Goal: Task Accomplishment & Management: Complete application form

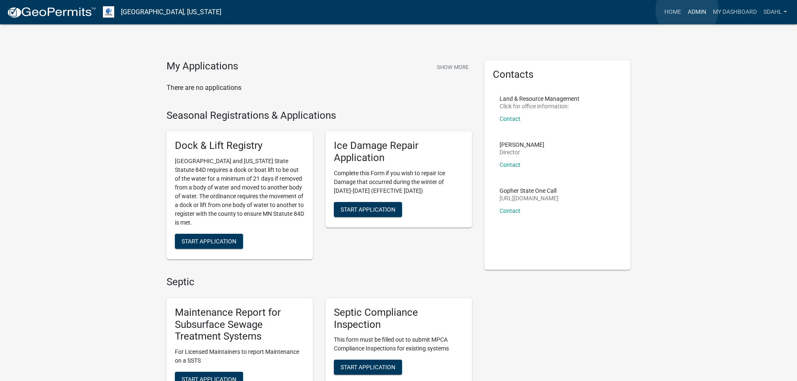
click at [687, 10] on link "Admin" at bounding box center [697, 12] width 25 height 16
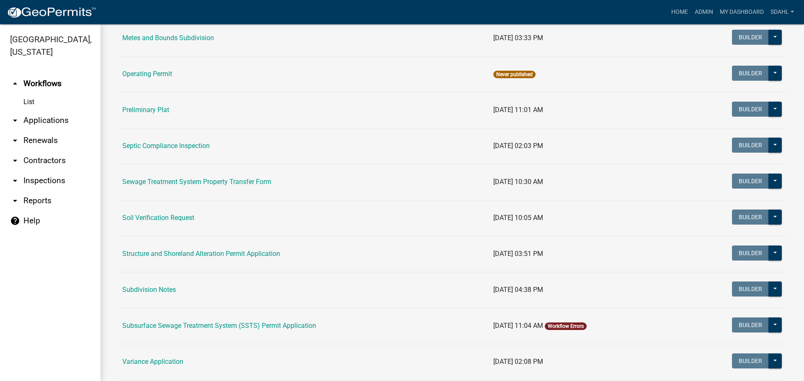
scroll to position [419, 0]
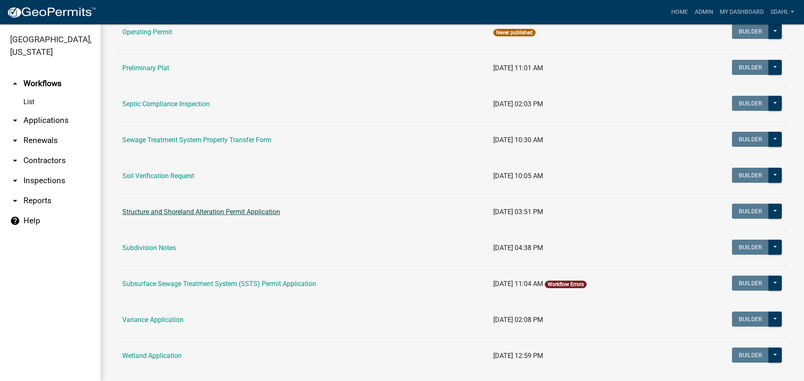
click at [236, 211] on link "Structure and Shoreland Alteration Permit Application" at bounding box center [201, 212] width 158 height 8
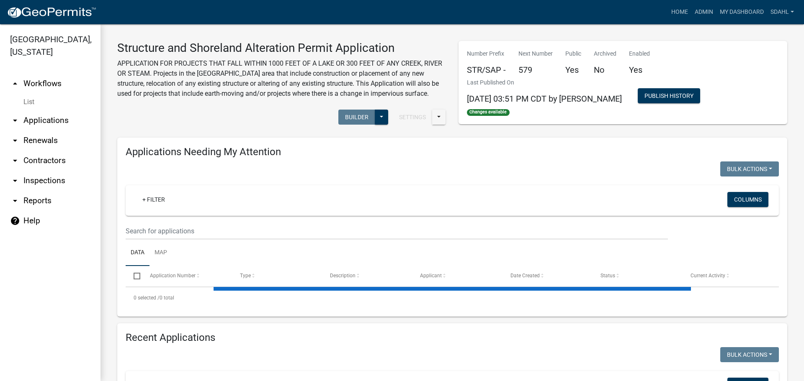
select select "1: 25"
select select "3: 100"
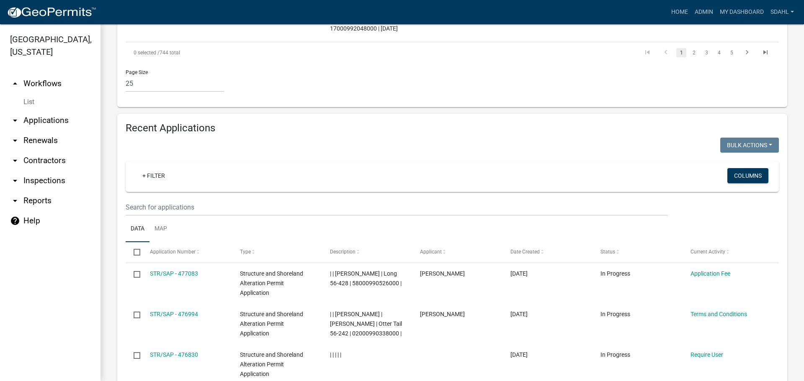
scroll to position [1632, 0]
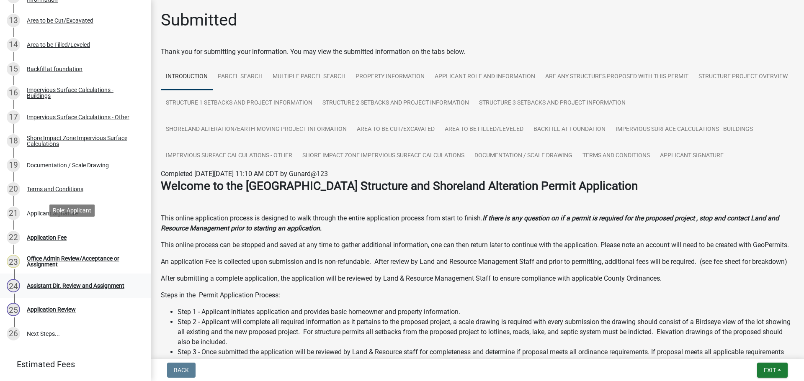
scroll to position [460, 0]
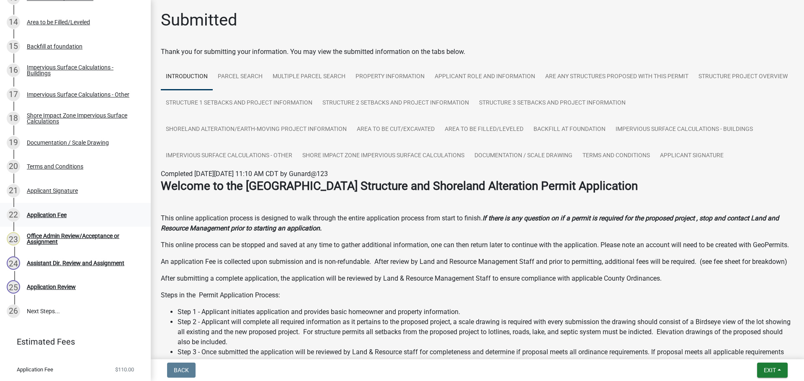
click at [52, 214] on div "Application Fee" at bounding box center [47, 215] width 40 height 6
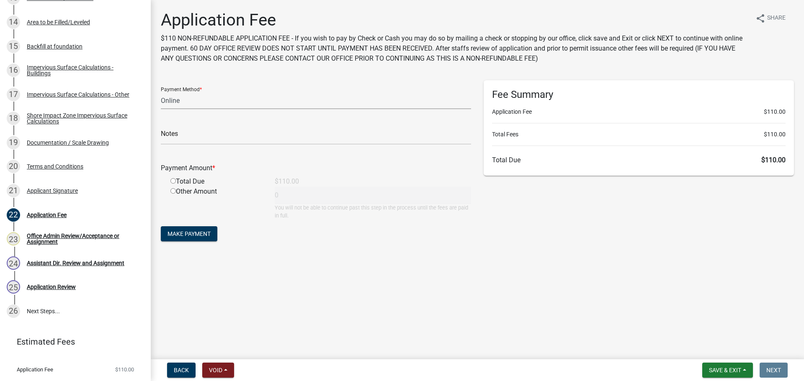
click at [219, 99] on select "Credit Card POS Check Cash Online" at bounding box center [316, 100] width 310 height 17
select select "1: 0"
click at [161, 92] on select "Credit Card POS Check Cash Online" at bounding box center [316, 100] width 310 height 17
click at [207, 136] on input "text" at bounding box center [316, 136] width 310 height 17
type input "1004 Receipt No 2025-021"
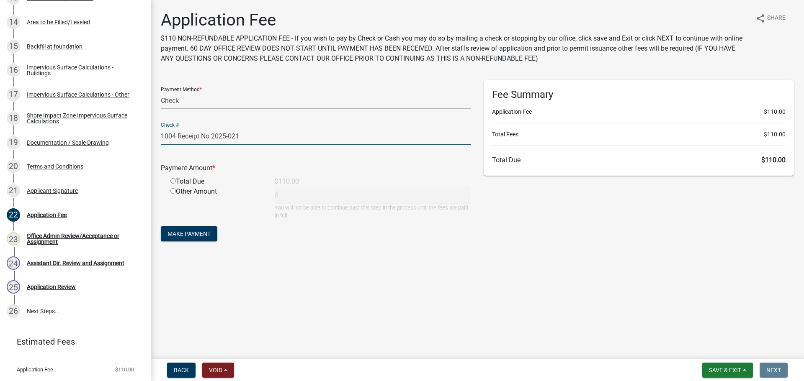
click at [193, 185] on div "Total Due" at bounding box center [216, 182] width 104 height 10
click at [172, 181] on input "radio" at bounding box center [172, 180] width 5 height 5
radio input "true"
type input "110"
click at [196, 232] on span "Make Payment" at bounding box center [188, 234] width 43 height 7
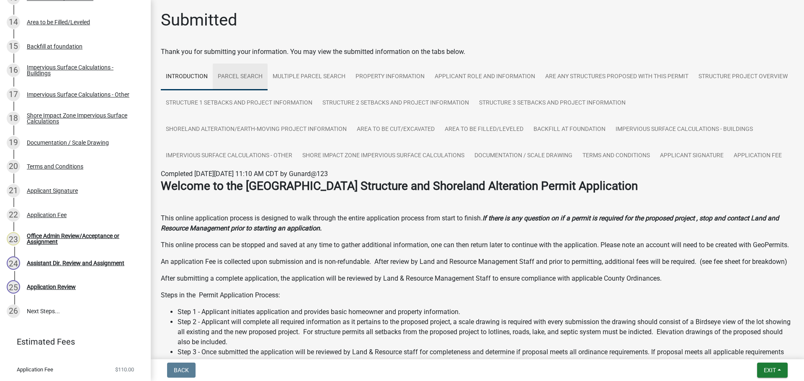
click at [246, 82] on link "Parcel search" at bounding box center [240, 77] width 55 height 27
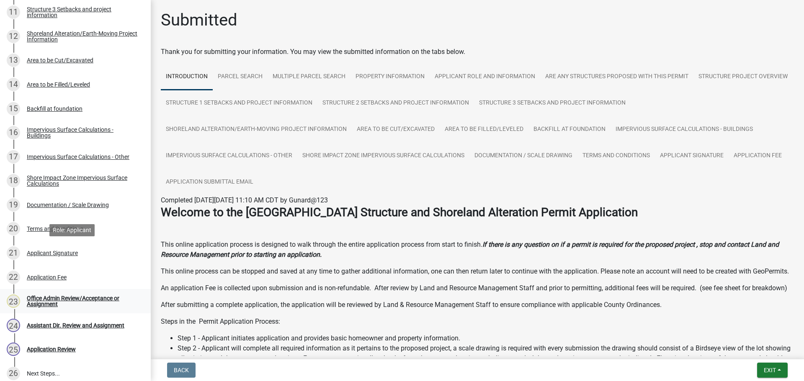
scroll to position [419, 0]
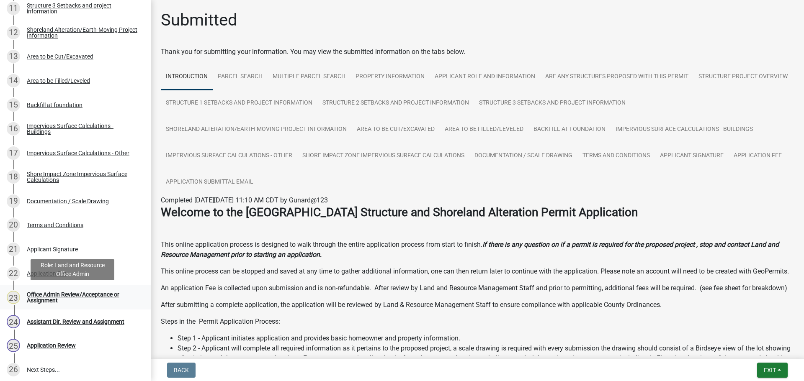
click at [75, 288] on link "23 Office Admin Review/Acceptance or Assignment" at bounding box center [75, 297] width 151 height 24
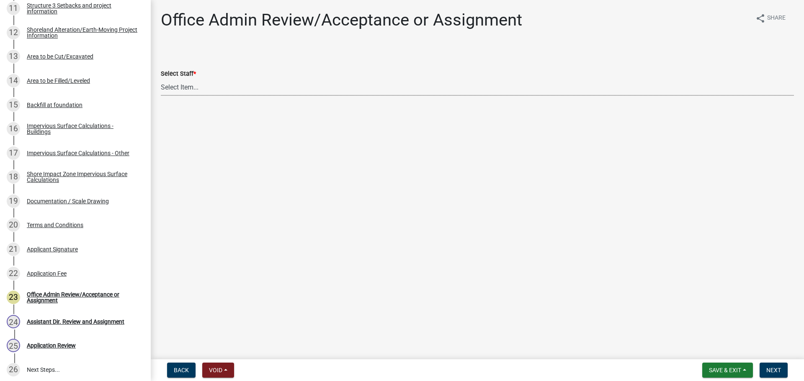
click at [216, 89] on select "Select Item... Alexis Newark (anewark@ottertailcounty.gov) Amy Busko (abusko@ot…" at bounding box center [477, 87] width 633 height 17
click at [161, 79] on select "Select Item... Alexis Newark (anewark@ottertailcounty.gov) Amy Busko (abusko@ot…" at bounding box center [477, 87] width 633 height 17
select select "587f38f5-c90e-4c12-9e10-d3e23909bbca"
click at [781, 365] on button "Next" at bounding box center [773, 370] width 28 height 15
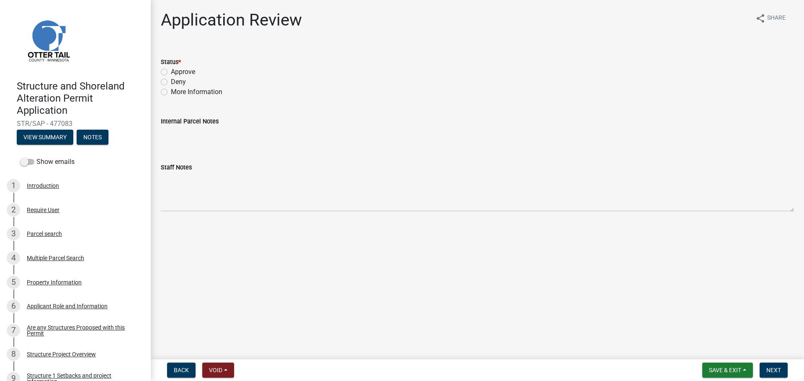
click at [171, 72] on label "Approve" at bounding box center [183, 72] width 24 height 10
click at [171, 72] on input "Approve" at bounding box center [173, 69] width 5 height 5
radio input "true"
click at [36, 231] on div "Parcel search" at bounding box center [44, 234] width 35 height 6
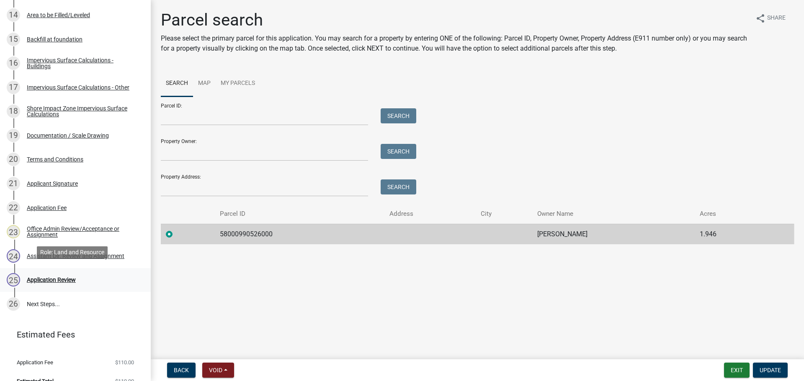
scroll to position [497, 0]
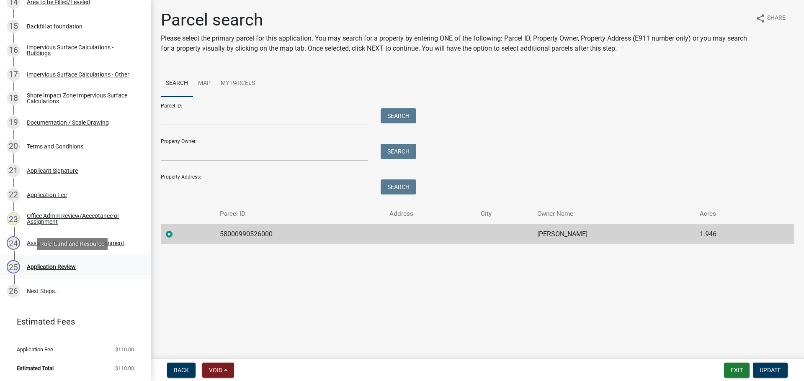
click at [55, 264] on div "Application Review" at bounding box center [51, 267] width 49 height 6
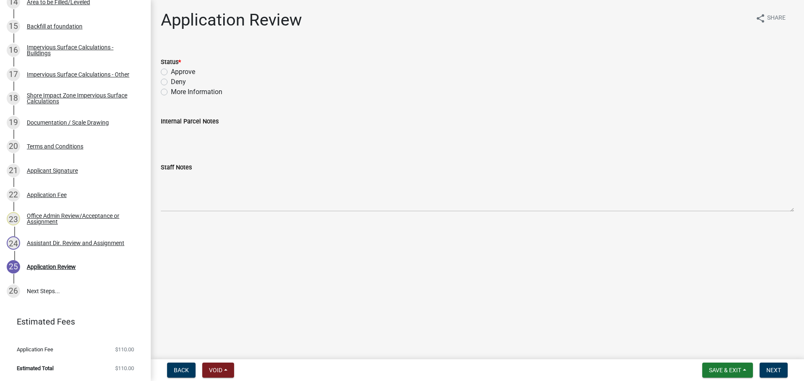
click at [182, 71] on label "Approve" at bounding box center [183, 72] width 24 height 10
click at [176, 71] on input "Approve" at bounding box center [173, 69] width 5 height 5
radio input "true"
click at [775, 367] on span "Next" at bounding box center [773, 370] width 15 height 7
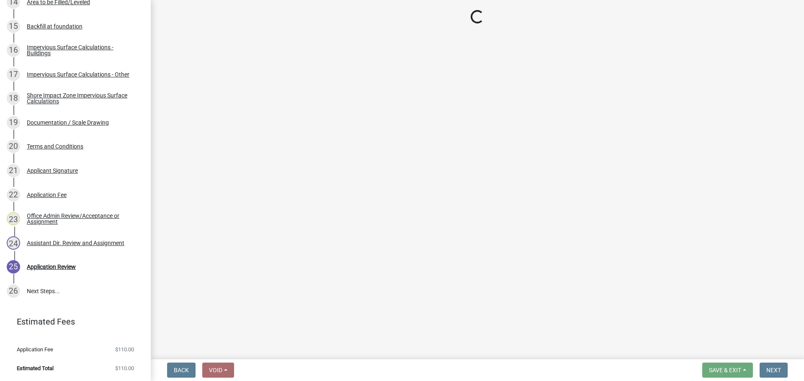
scroll to position [666, 0]
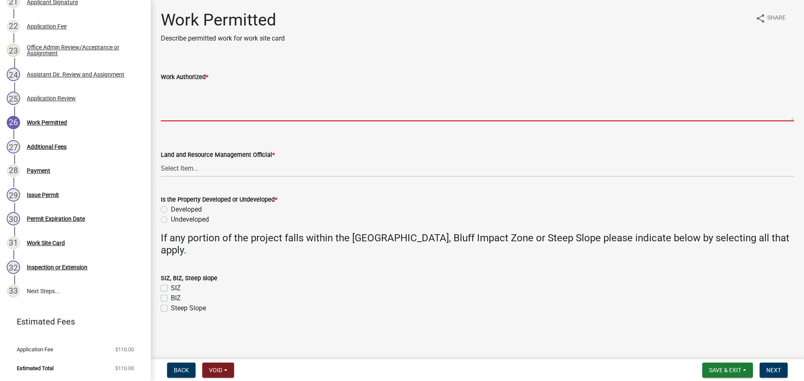
click at [188, 98] on textarea "Work Authorized *" at bounding box center [477, 101] width 633 height 39
paste textarea "Construct a 12X44 addition to storage shed. All setbacks and impervious surface…"
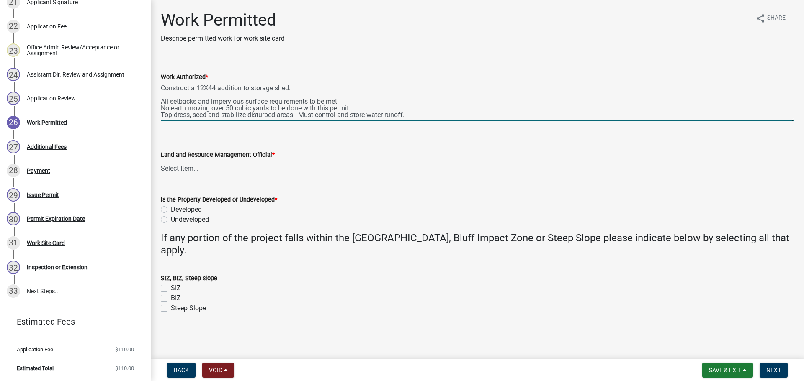
scroll to position [4, 0]
click at [189, 84] on textarea "Construct a 12X44 addition to storage shed. All setbacks and impervious surface…" at bounding box center [477, 101] width 633 height 39
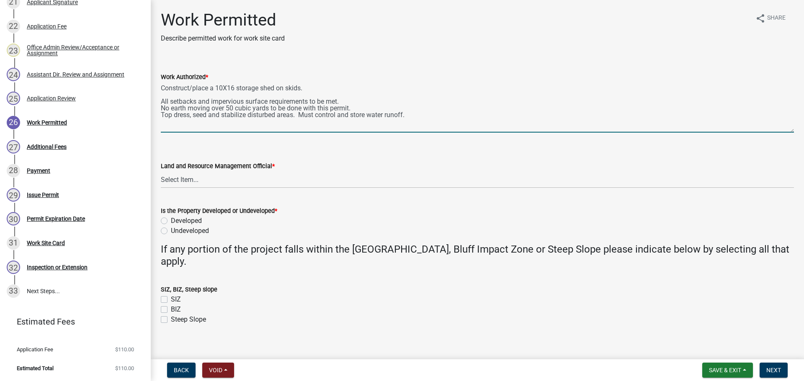
scroll to position [0, 0]
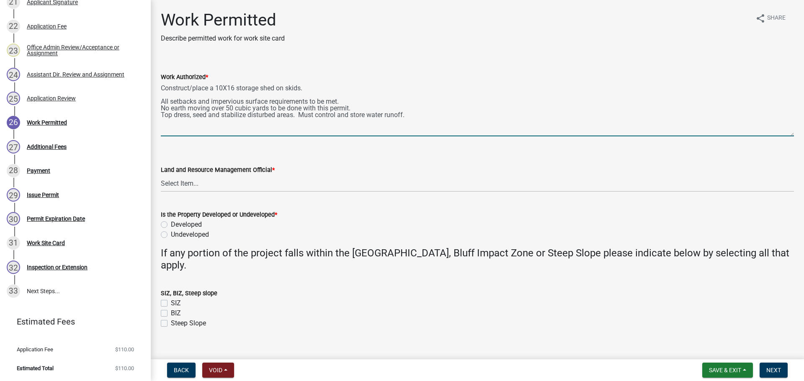
drag, startPoint x: 789, startPoint y: 120, endPoint x: 793, endPoint y: 135, distance: 15.5
click at [793, 135] on div "Work Authorized * Construct/place a 10X16 storage shed on skids. All setbacks a…" at bounding box center [476, 98] width 645 height 76
type textarea "Construct/place a 10X16 storage shed on skids. All setbacks and impervious surf…"
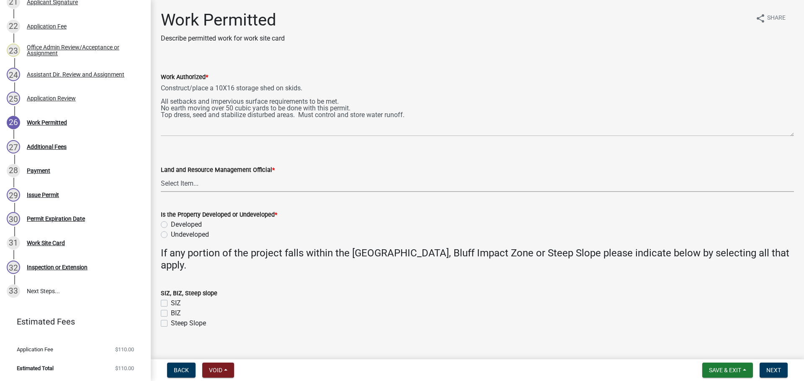
click at [184, 177] on select "Select Item... Alexis Newark Amy Busko Andrea Perales Brittany Tollefson Christ…" at bounding box center [477, 183] width 633 height 17
click at [161, 175] on select "Select Item... Alexis Newark Amy Busko Andrea Perales Brittany Tollefson Christ…" at bounding box center [477, 183] width 633 height 17
select select "67745ee8-7159-4960-80f9-a638286b467c"
click at [167, 234] on div "Undeveloped" at bounding box center [477, 235] width 633 height 10
click at [171, 236] on label "Undeveloped" at bounding box center [190, 235] width 38 height 10
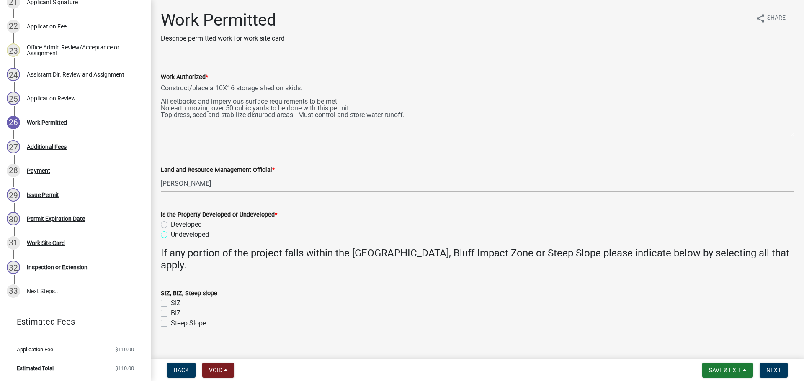
click at [171, 235] on input "Undeveloped" at bounding box center [173, 232] width 5 height 5
radio input "true"
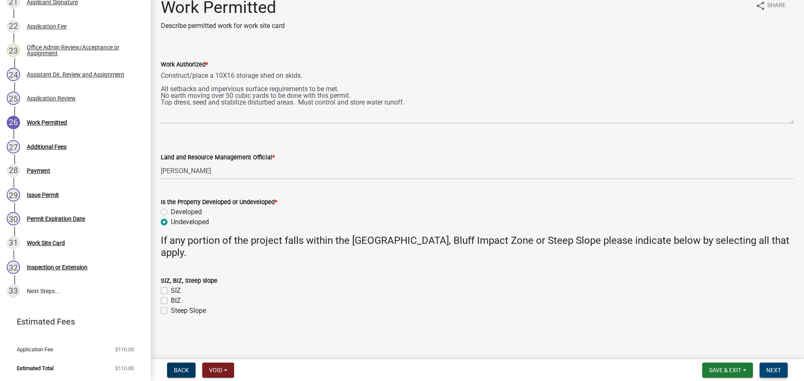
click at [778, 371] on span "Next" at bounding box center [773, 370] width 15 height 7
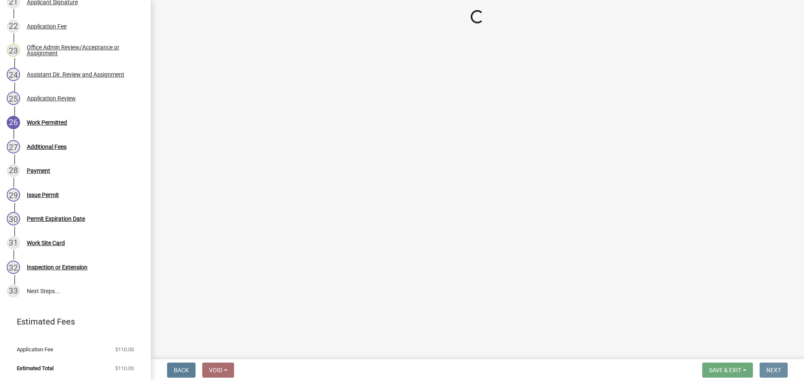
scroll to position [0, 0]
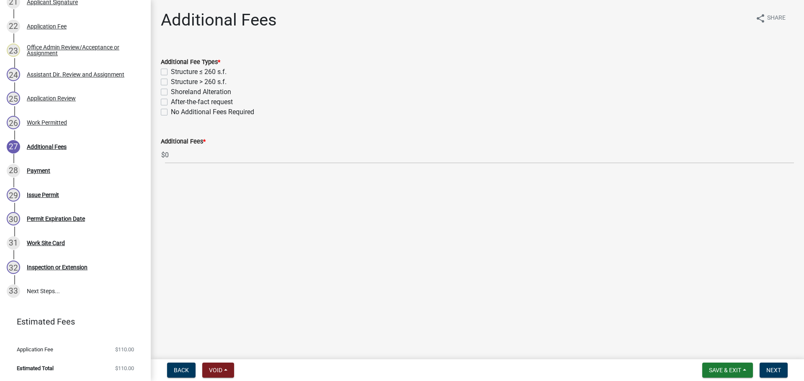
click at [171, 73] on label "Structure ≤ 260 s.f." at bounding box center [199, 72] width 56 height 10
click at [171, 72] on input "Structure ≤ 260 s.f." at bounding box center [173, 69] width 5 height 5
checkbox input "true"
checkbox input "false"
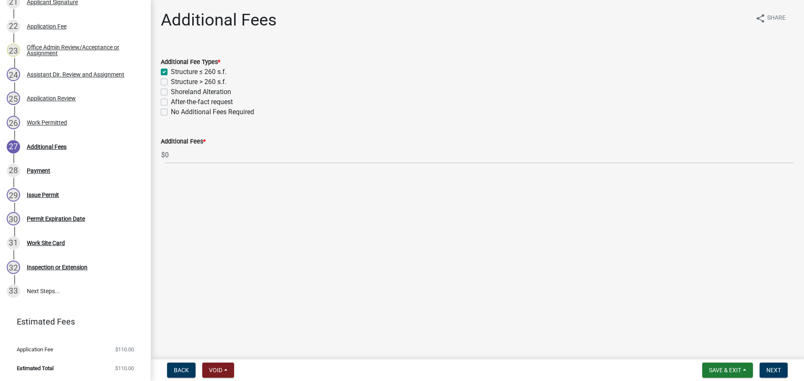
checkbox input "false"
click at [780, 367] on span "Next" at bounding box center [773, 370] width 15 height 7
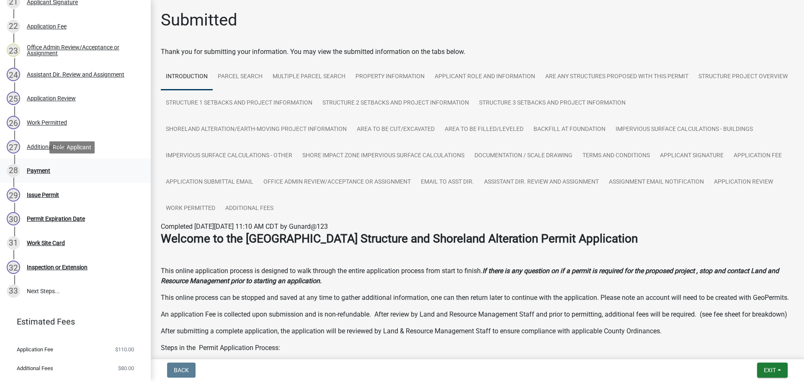
click at [39, 169] on div "Payment" at bounding box center [38, 171] width 23 height 6
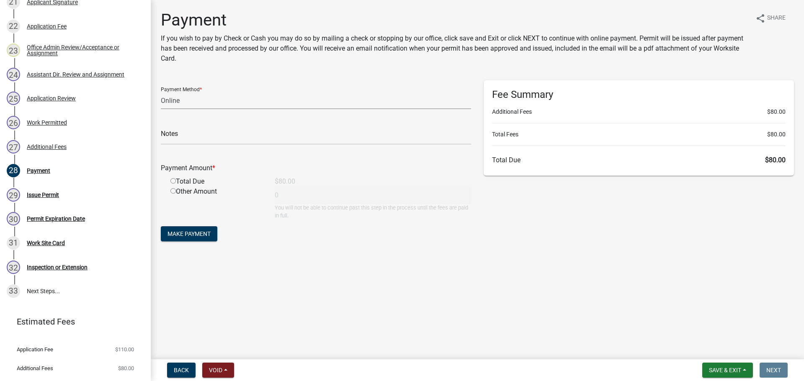
click at [198, 98] on select "Credit Card POS Check Cash Online" at bounding box center [316, 100] width 310 height 17
select select "1: 0"
click at [161, 92] on select "Credit Card POS Check Cash Online" at bounding box center [316, 100] width 310 height 17
click at [197, 135] on input "text" at bounding box center [316, 136] width 310 height 17
type input "1004 Receipt No 2025-021"
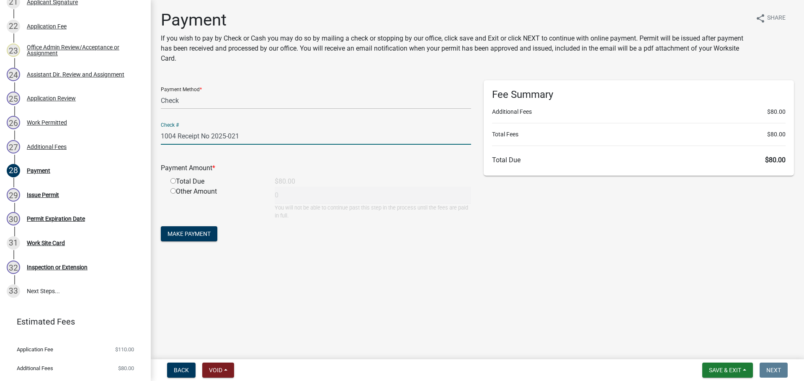
click at [175, 183] on input "radio" at bounding box center [172, 180] width 5 height 5
radio input "true"
type input "80"
click at [188, 235] on span "Make Payment" at bounding box center [188, 234] width 43 height 7
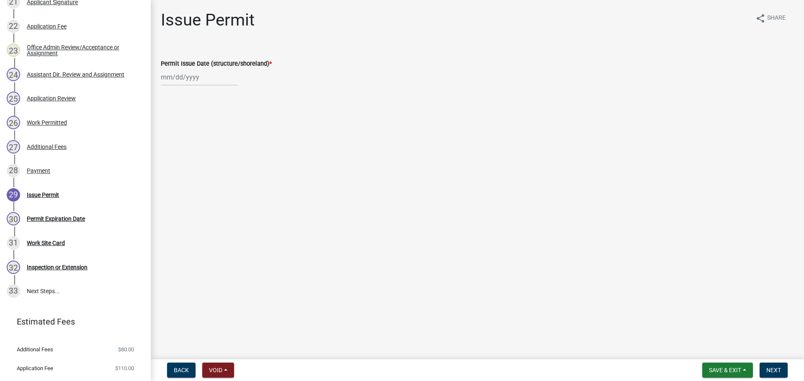
click at [185, 71] on div at bounding box center [199, 77] width 77 height 17
select select "9"
select select "2025"
click at [207, 135] on div "11" at bounding box center [209, 134] width 13 height 13
type input "09/11/2025"
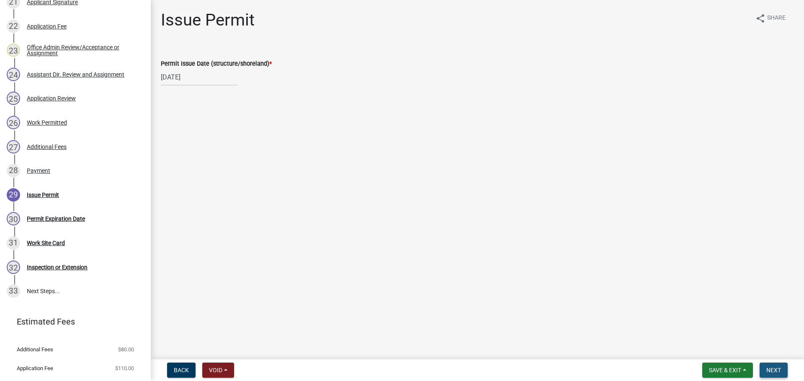
click at [775, 371] on span "Next" at bounding box center [773, 370] width 15 height 7
click at [768, 369] on span "Next" at bounding box center [773, 370] width 15 height 7
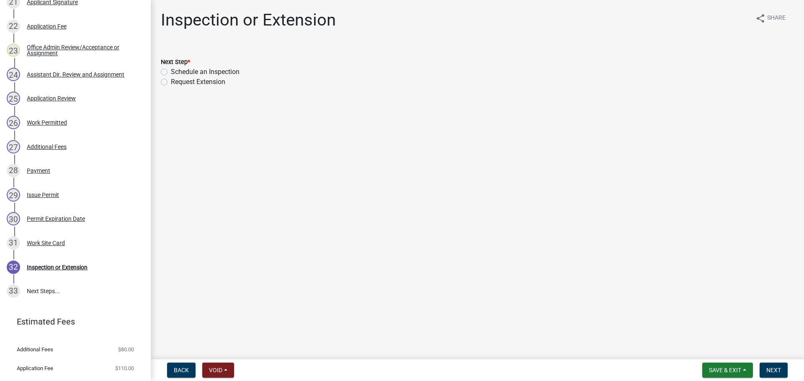
click at [49, 246] on div "31 Work Site Card" at bounding box center [72, 242] width 131 height 13
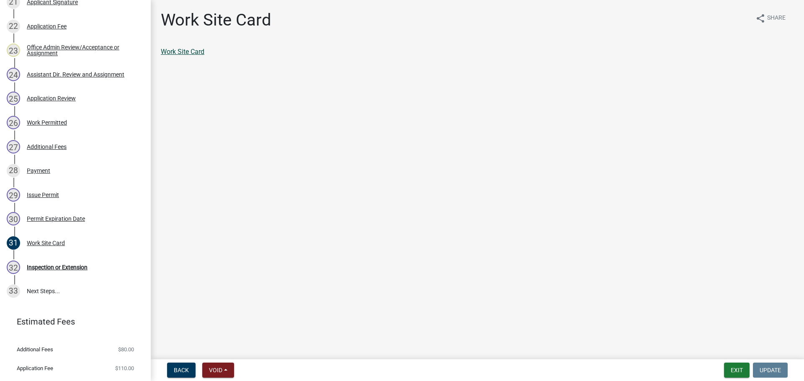
click at [174, 49] on link "Work Site Card" at bounding box center [183, 52] width 44 height 8
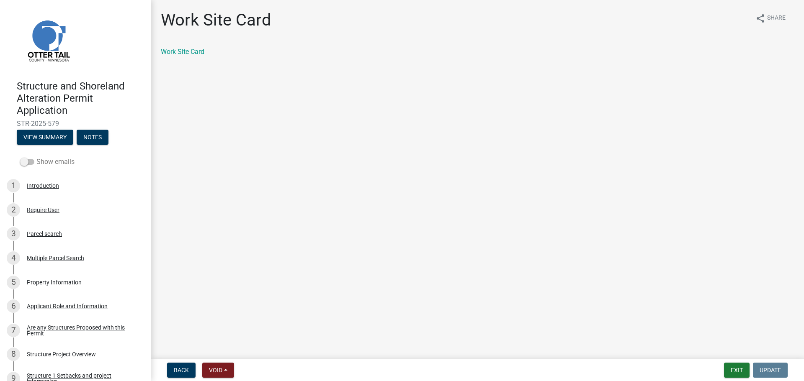
click at [33, 159] on label "Show emails" at bounding box center [47, 162] width 54 height 10
click at [36, 157] on input "Show emails" at bounding box center [36, 157] width 0 height 0
click at [39, 137] on button "View Summary" at bounding box center [45, 137] width 56 height 15
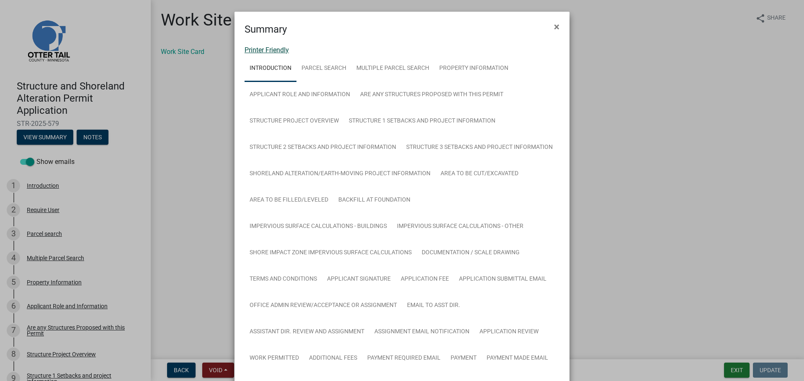
click at [277, 52] on link "Printer Friendly" at bounding box center [266, 50] width 44 height 8
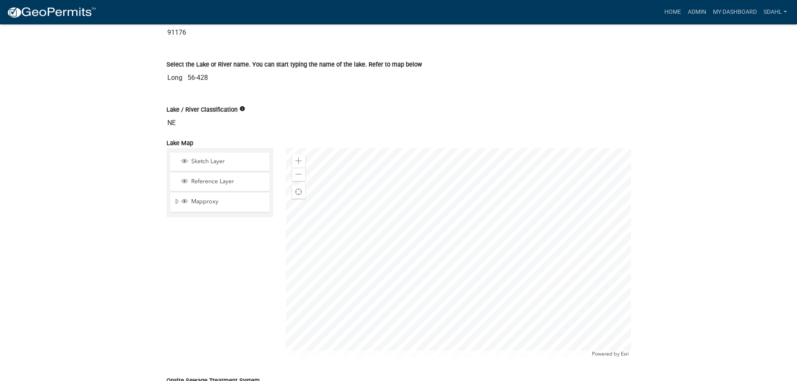
scroll to position [1339, 0]
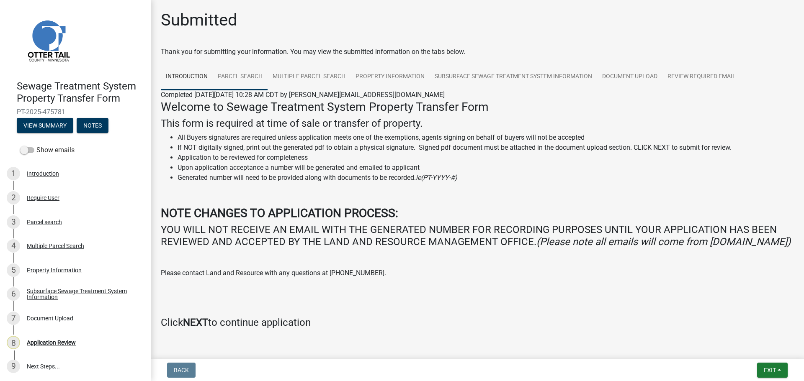
click at [236, 73] on link "Parcel search" at bounding box center [240, 77] width 55 height 27
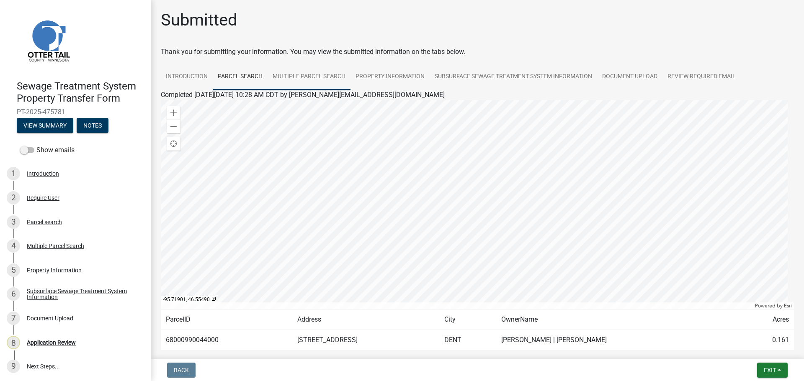
click at [321, 80] on link "Multiple Parcel Search" at bounding box center [308, 77] width 83 height 27
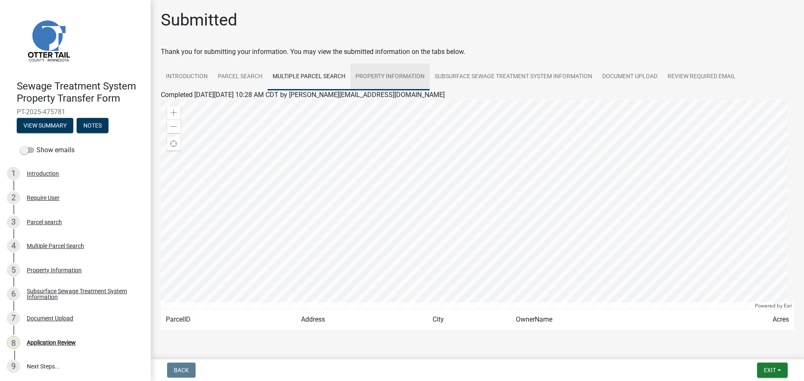
click at [404, 76] on link "Property Information" at bounding box center [389, 77] width 79 height 27
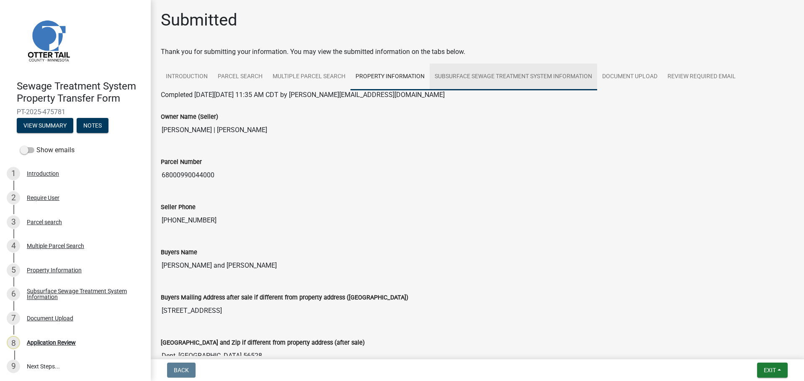
click at [533, 82] on link "Subsurface Sewage Treatment System Information" at bounding box center [512, 77] width 167 height 27
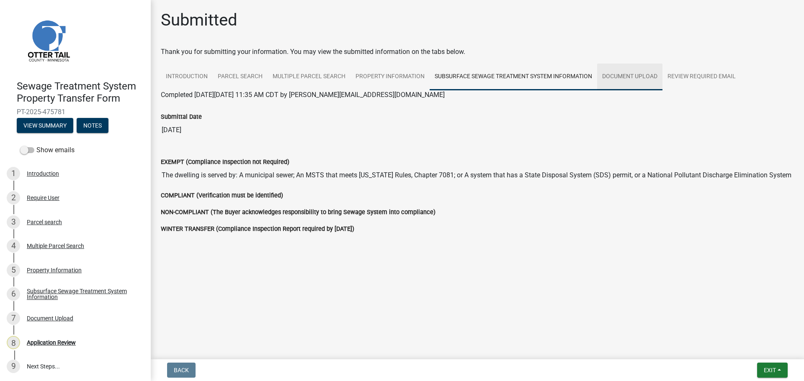
click at [627, 80] on link "Document Upload" at bounding box center [629, 77] width 65 height 27
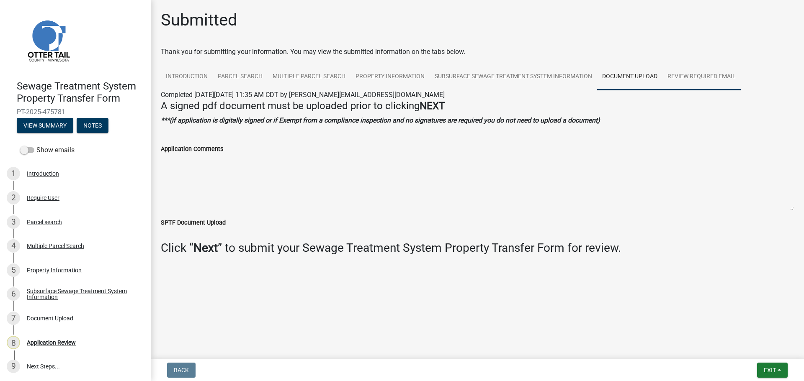
click at [693, 79] on link "Review Required Email" at bounding box center [701, 77] width 78 height 27
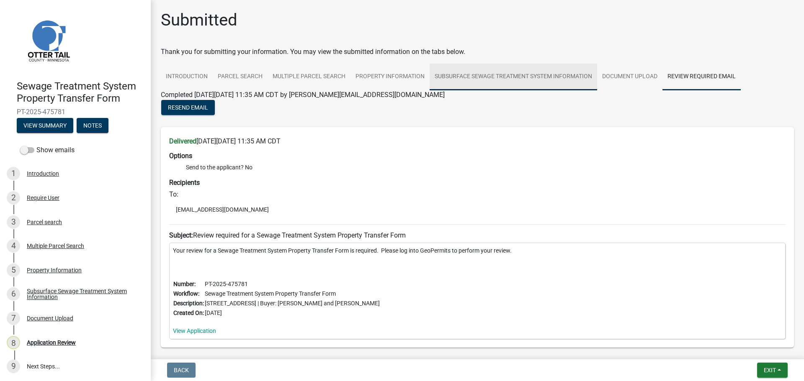
click at [525, 76] on link "Subsurface Sewage Treatment System Information" at bounding box center [512, 77] width 167 height 27
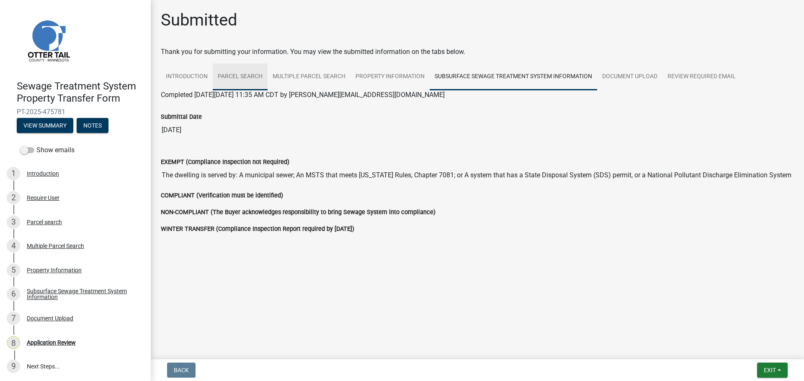
click at [238, 80] on link "Parcel search" at bounding box center [240, 77] width 55 height 27
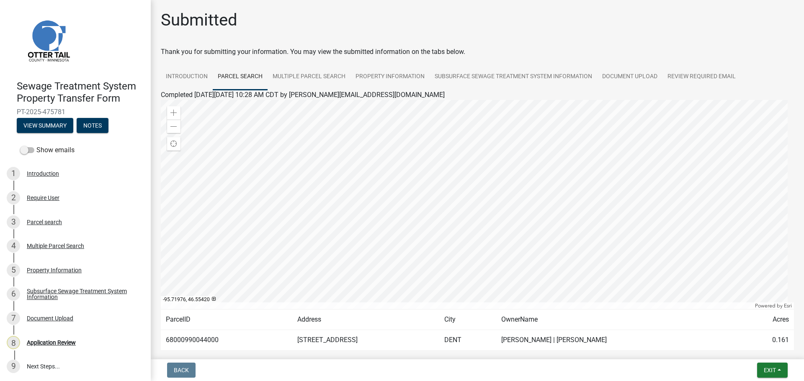
click at [201, 343] on td "68000990044000" at bounding box center [226, 340] width 131 height 21
copy td "68000990044000"
click at [384, 74] on link "Property Information" at bounding box center [389, 77] width 79 height 27
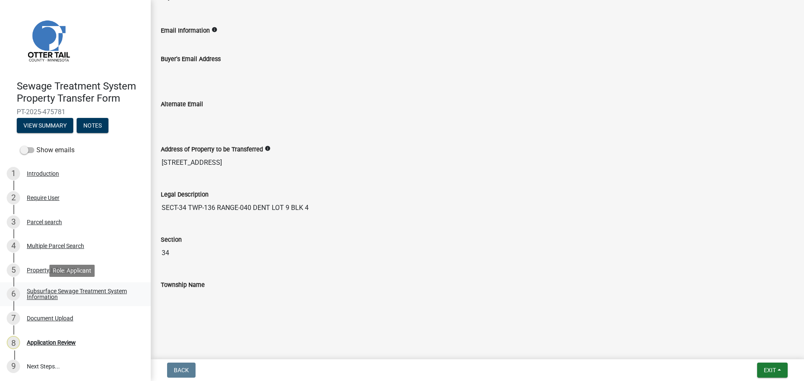
scroll to position [1, 0]
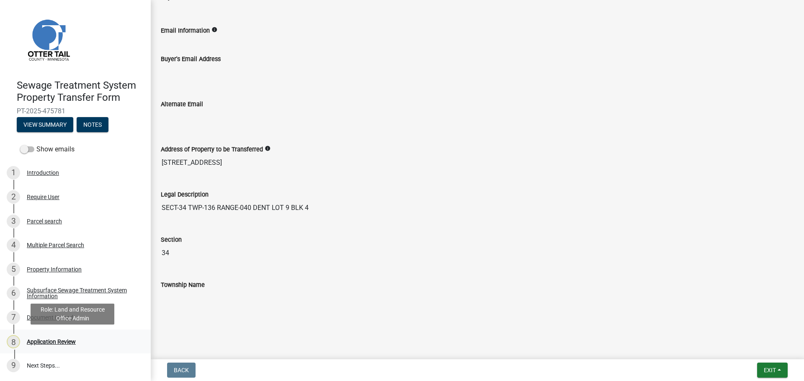
click at [45, 336] on div "8 Application Review" at bounding box center [72, 341] width 131 height 13
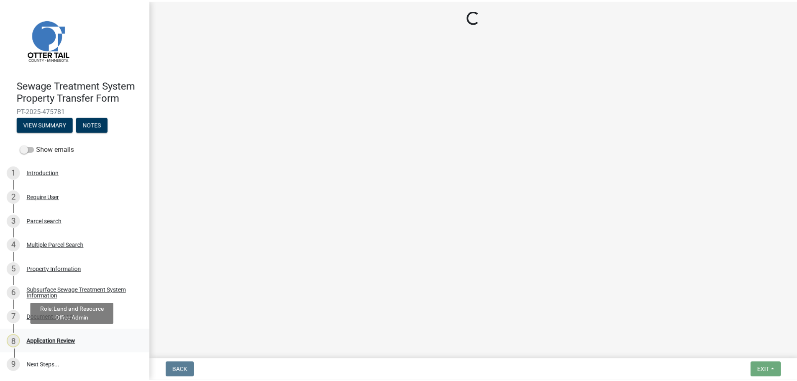
scroll to position [0, 0]
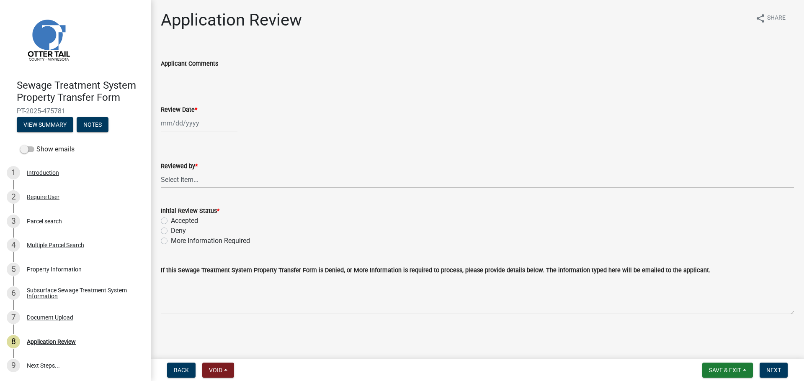
click at [175, 125] on div at bounding box center [199, 123] width 77 height 17
select select "9"
select select "2025"
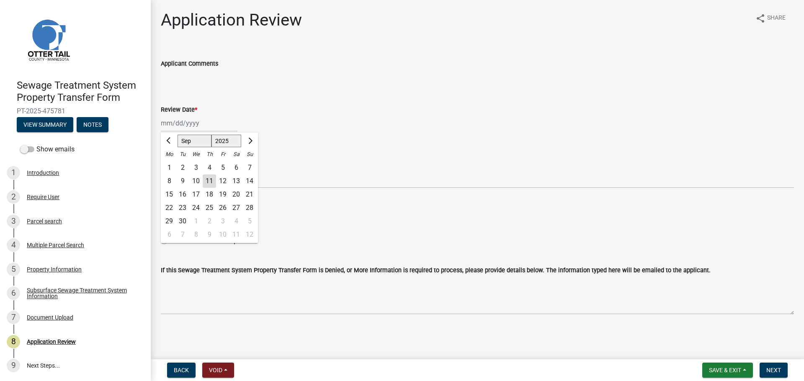
click at [206, 180] on div "11" at bounding box center [209, 181] width 13 height 13
type input "09/11/2025"
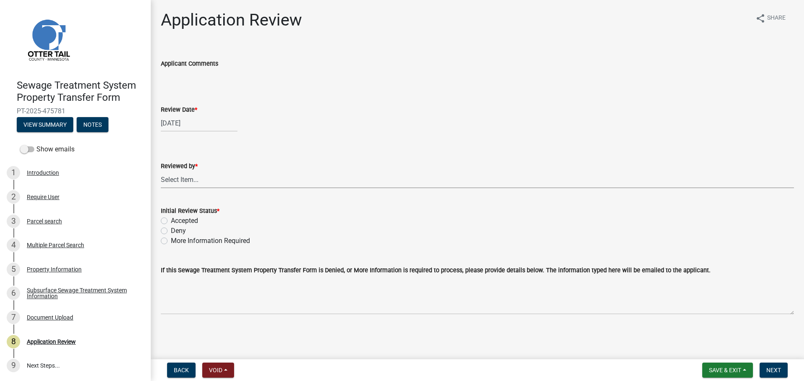
click at [206, 180] on select "Select Item... Alexis Newark Amy Busko Andrea Perales Brittany Tollefson Christ…" at bounding box center [477, 179] width 633 height 17
click at [161, 171] on select "Select Item... [PERSON_NAME] [PERSON_NAME] [PERSON_NAME] [PERSON_NAME] [PERSON_…" at bounding box center [477, 179] width 633 height 17
select select "67745ee8-7159-4960-80f9-a638286b467c"
click at [175, 218] on label "Accepted" at bounding box center [184, 221] width 27 height 10
click at [175, 218] on input "Accepted" at bounding box center [173, 218] width 5 height 5
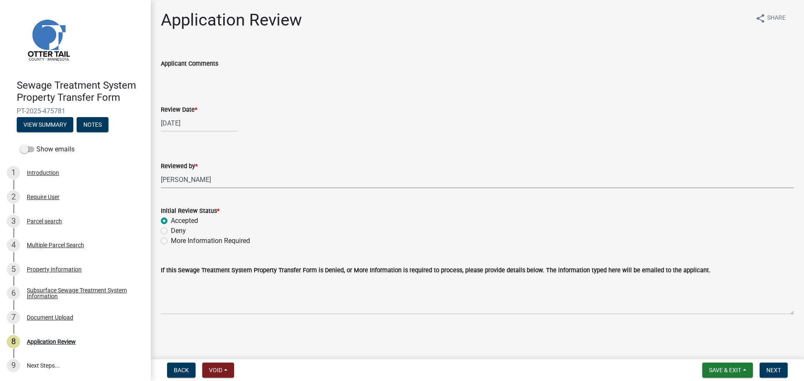
radio input "true"
click at [774, 372] on span "Next" at bounding box center [773, 370] width 15 height 7
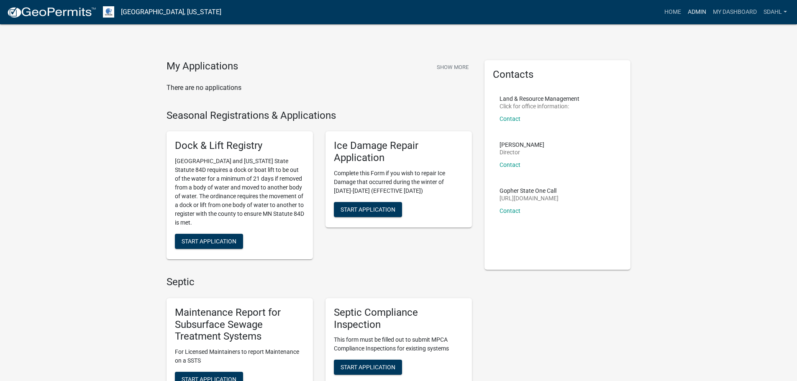
click at [699, 13] on link "Admin" at bounding box center [697, 12] width 25 height 16
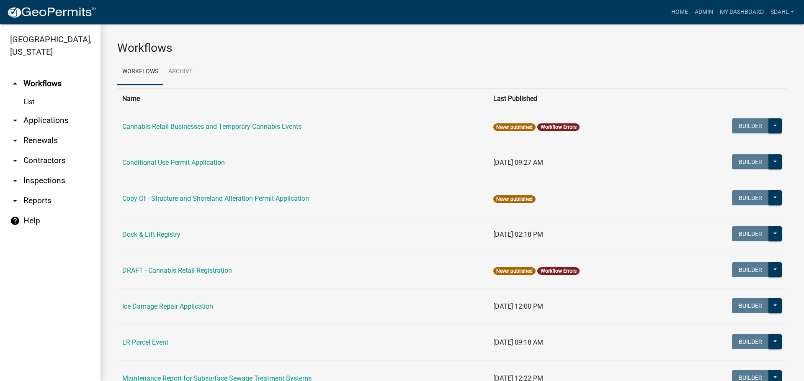
click at [40, 116] on link "arrow_drop_down Applications" at bounding box center [50, 120] width 100 height 20
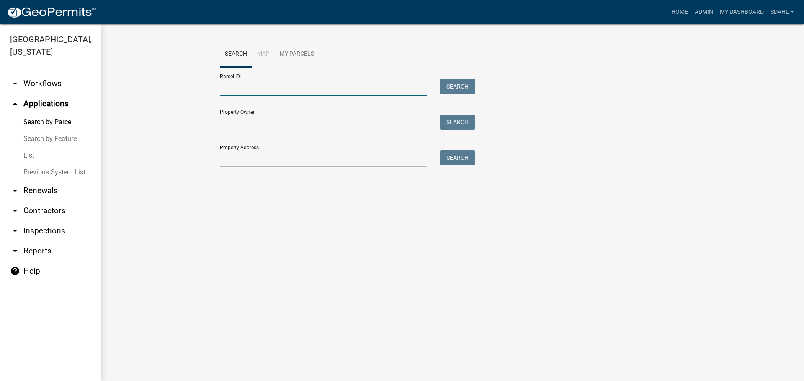
click at [287, 87] on input "Parcel ID:" at bounding box center [323, 87] width 207 height 17
paste input "68000990044000"
type input "68000990044000"
click at [463, 83] on button "Search" at bounding box center [457, 86] width 36 height 15
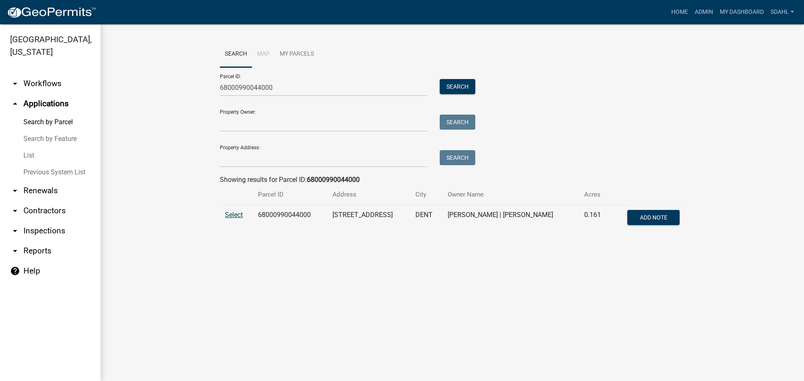
click at [231, 216] on span "Select" at bounding box center [234, 215] width 18 height 8
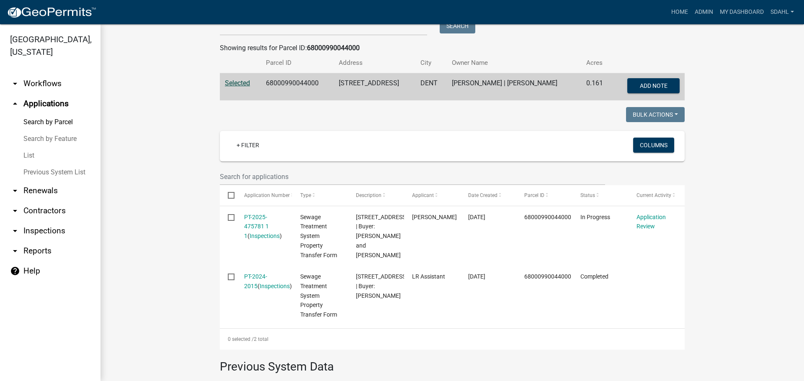
scroll to position [167, 0]
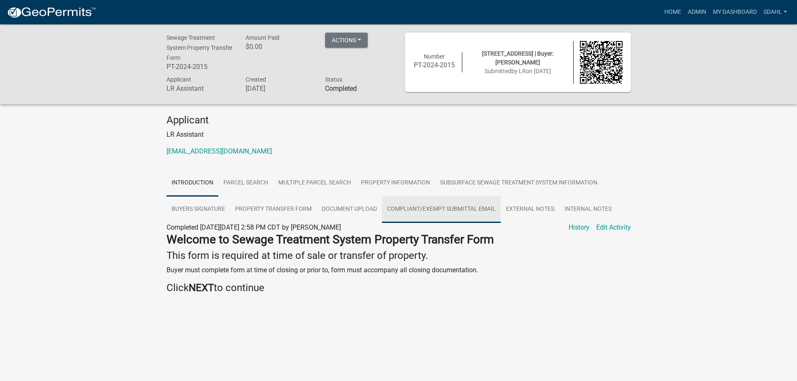
click at [418, 212] on link "Compliant/Exempt Submittal Email" at bounding box center [441, 209] width 119 height 27
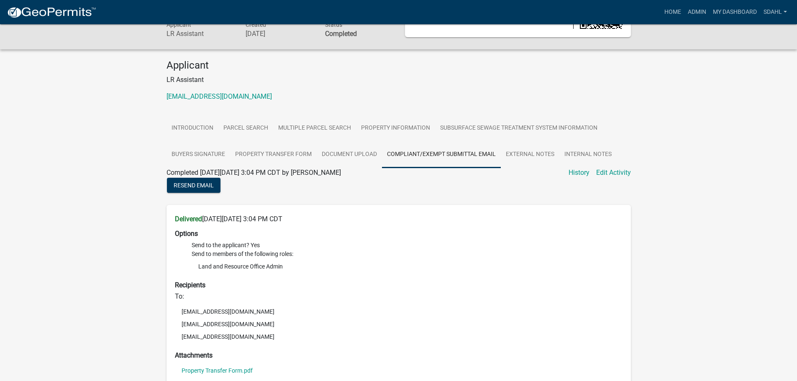
scroll to position [42, 0]
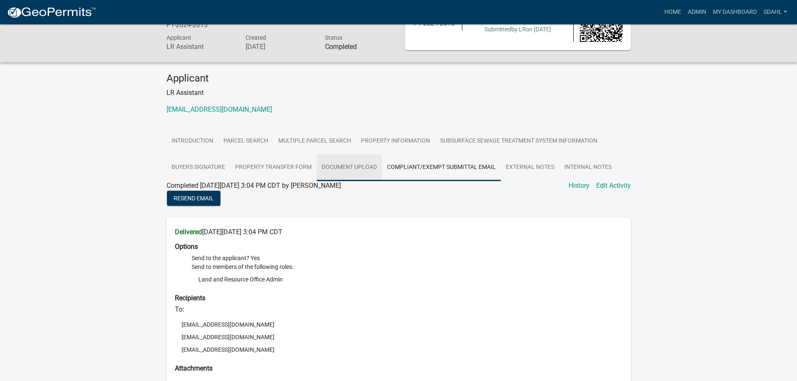
click at [359, 172] on link "Document Upload" at bounding box center [349, 167] width 65 height 27
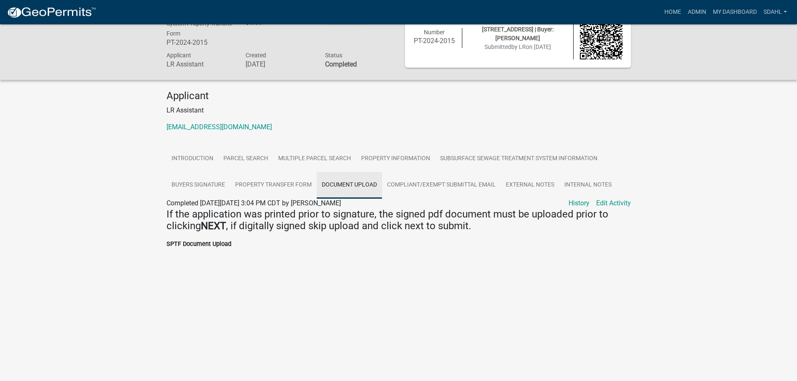
scroll to position [24, 0]
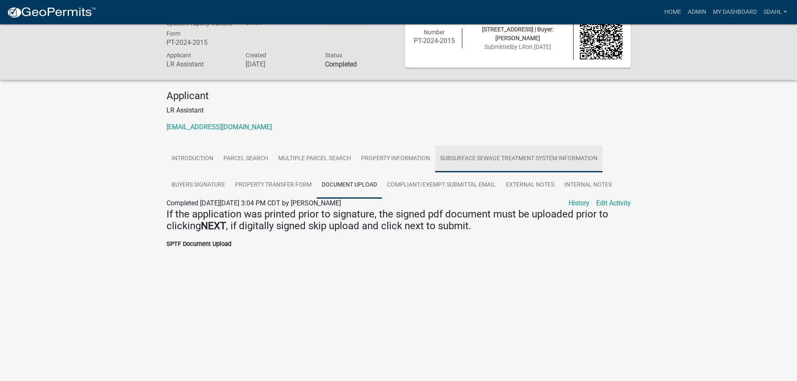
click at [478, 157] on link "Subsurface Sewage Treatment System Information" at bounding box center [518, 159] width 167 height 27
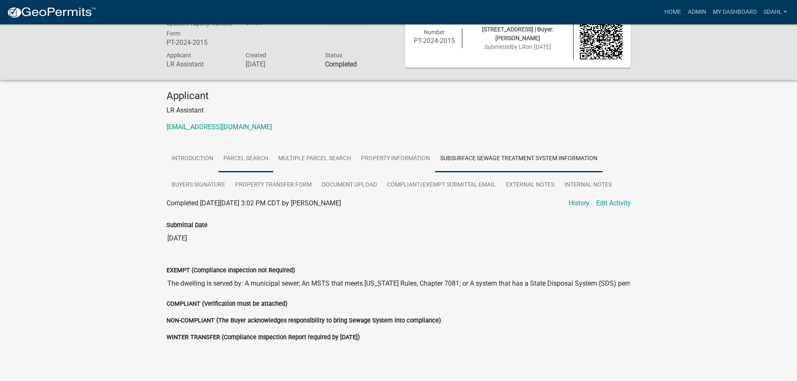
click at [251, 163] on link "Parcel search" at bounding box center [245, 159] width 55 height 27
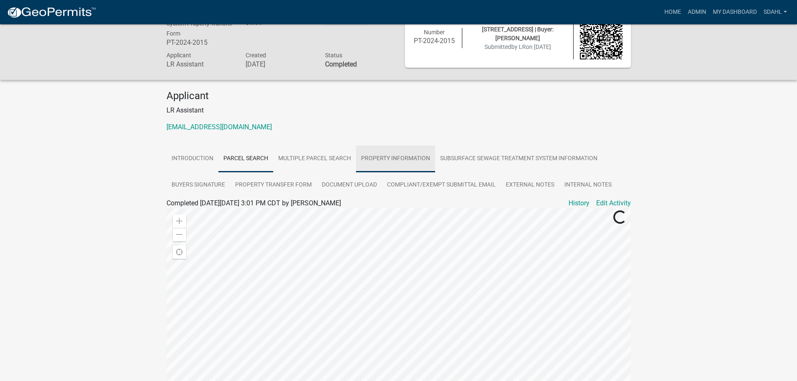
click at [407, 164] on link "Property Information" at bounding box center [395, 159] width 79 height 27
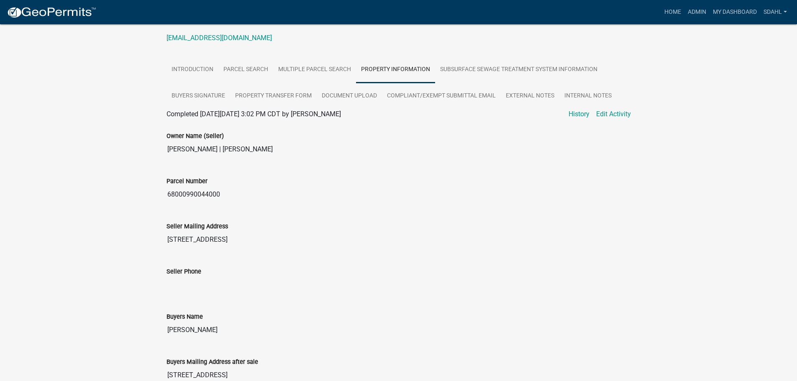
scroll to position [108, 0]
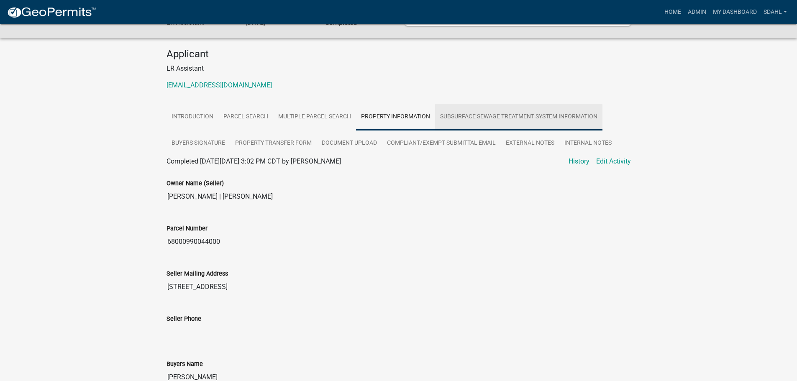
click at [479, 116] on link "Subsurface Sewage Treatment System Information" at bounding box center [518, 117] width 167 height 27
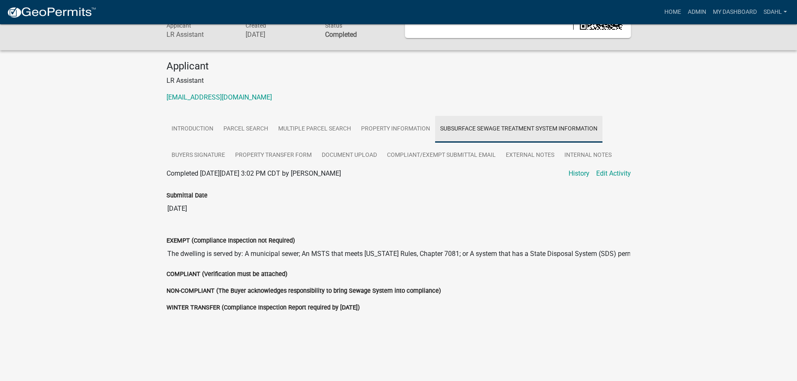
scroll to position [54, 0]
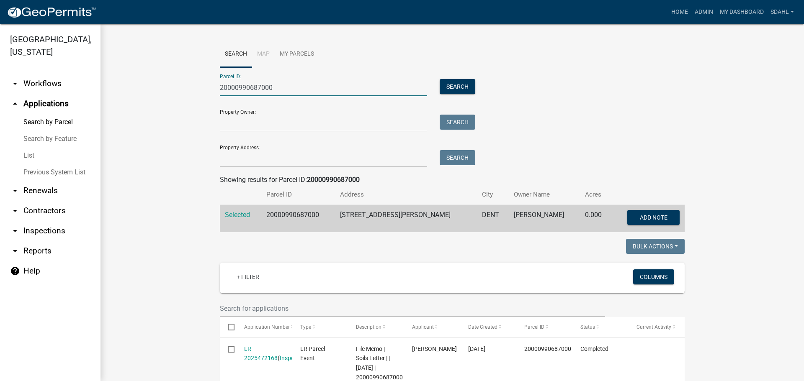
drag, startPoint x: 266, startPoint y: 89, endPoint x: 198, endPoint y: 88, distance: 67.8
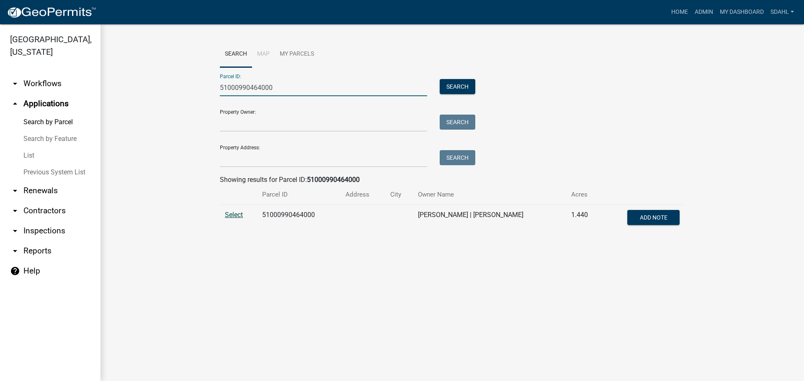
type input "51000990464000"
click at [236, 215] on span "Select" at bounding box center [234, 215] width 18 height 8
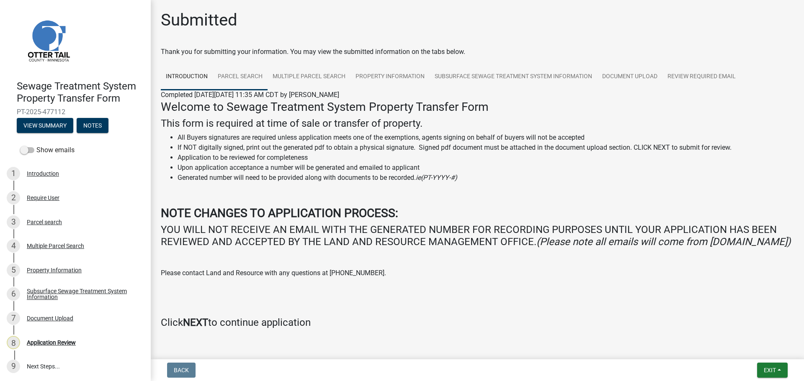
click at [252, 79] on link "Parcel search" at bounding box center [240, 77] width 55 height 27
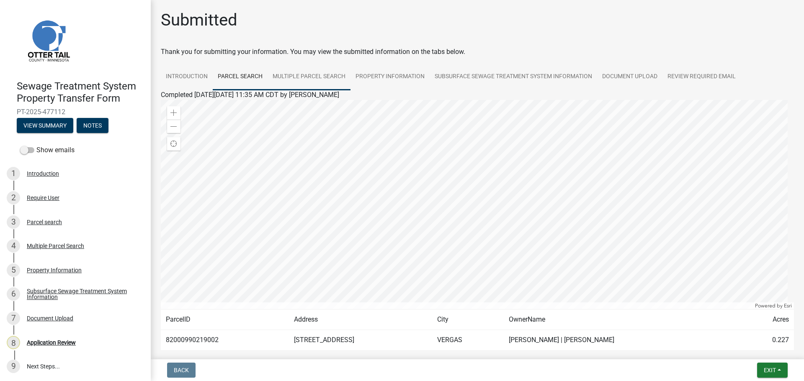
click at [316, 72] on link "Multiple Parcel Search" at bounding box center [308, 77] width 83 height 27
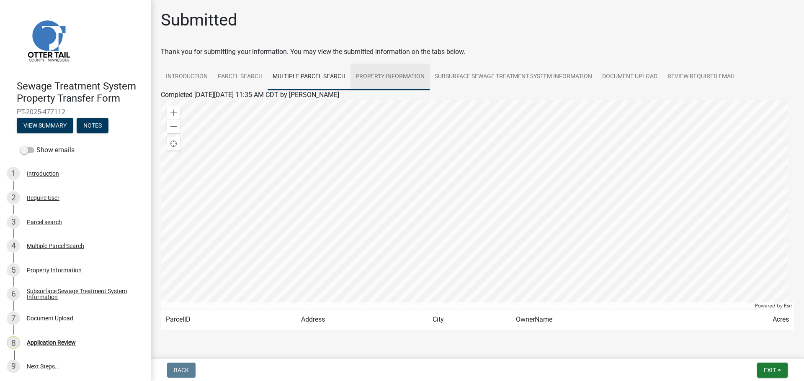
click at [390, 78] on link "Property Information" at bounding box center [389, 77] width 79 height 27
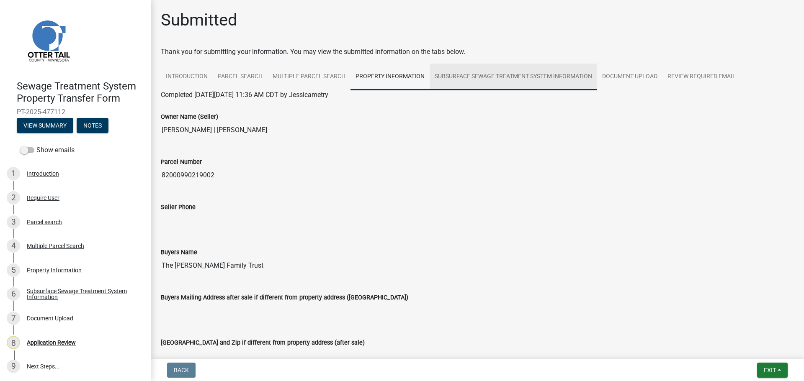
click at [505, 77] on link "Subsurface Sewage Treatment System Information" at bounding box center [512, 77] width 167 height 27
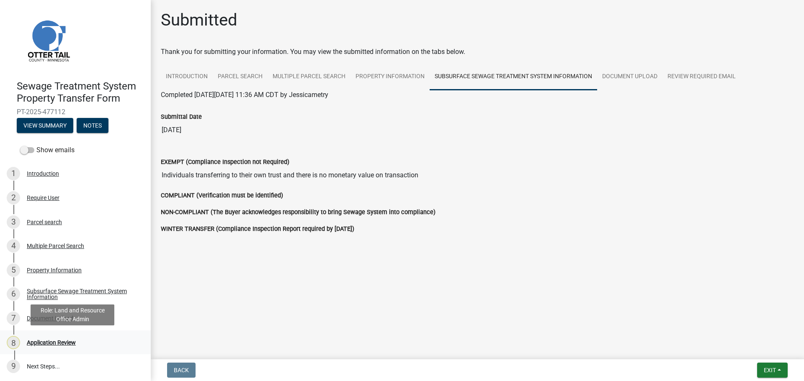
click at [63, 338] on div "8 Application Review" at bounding box center [72, 342] width 131 height 13
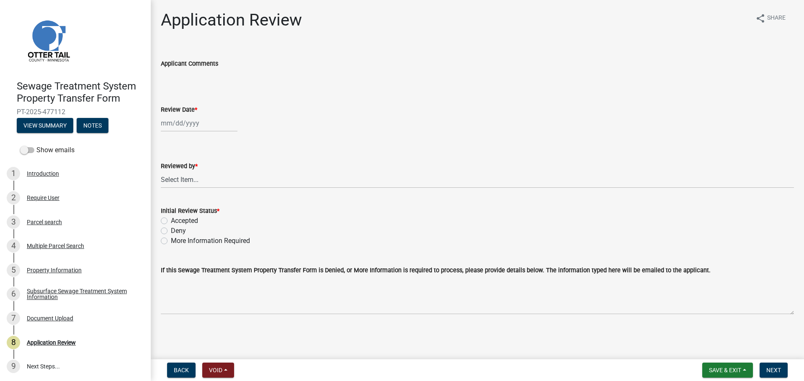
click at [184, 124] on div at bounding box center [199, 123] width 77 height 17
select select "9"
select select "2025"
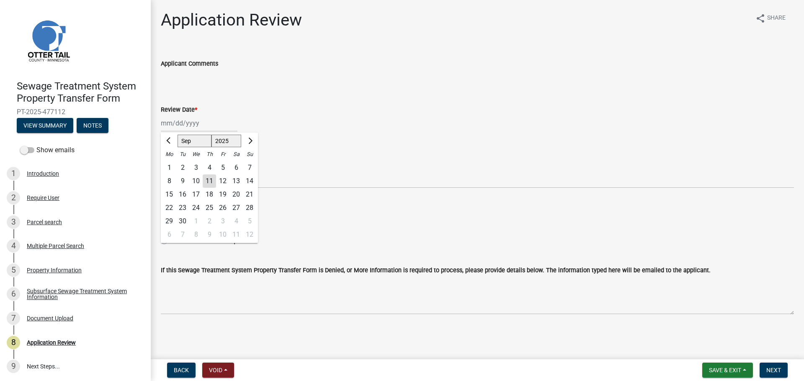
click at [213, 183] on div "11" at bounding box center [209, 181] width 13 height 13
type input "[DATE]"
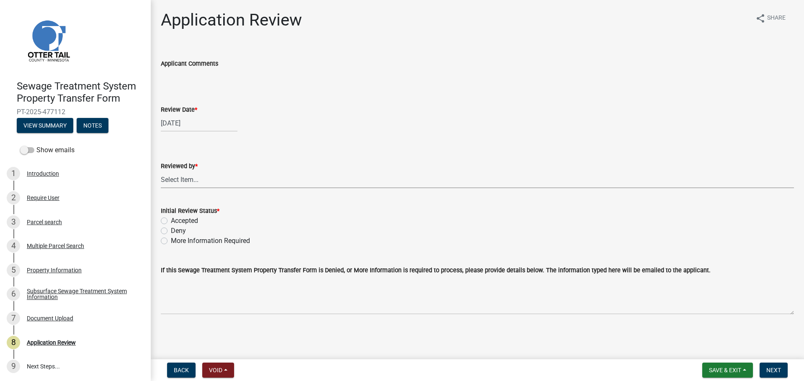
click at [213, 183] on select "Select Item... [PERSON_NAME] [PERSON_NAME] [PERSON_NAME] [PERSON_NAME] [PERSON_…" at bounding box center [477, 179] width 633 height 17
click at [161, 171] on select "Select Item... [PERSON_NAME] [PERSON_NAME] [PERSON_NAME] [PERSON_NAME] [PERSON_…" at bounding box center [477, 179] width 633 height 17
select select "67745ee8-7159-4960-80f9-a638286b467c"
click at [180, 221] on label "Accepted" at bounding box center [184, 221] width 27 height 10
click at [176, 221] on input "Accepted" at bounding box center [173, 218] width 5 height 5
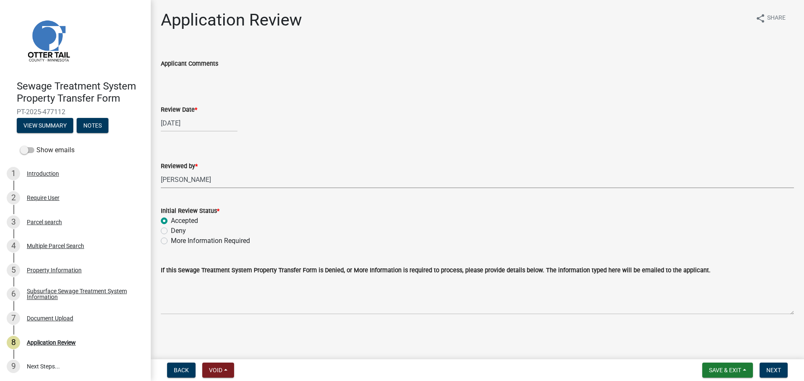
radio input "true"
click at [773, 369] on span "Next" at bounding box center [773, 370] width 15 height 7
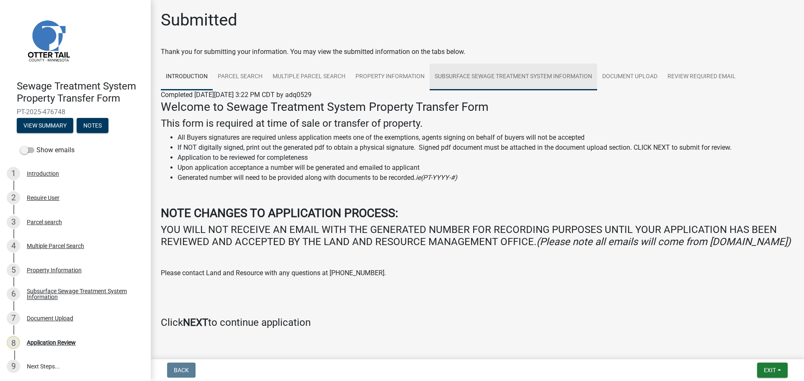
click at [556, 83] on link "Subsurface Sewage Treatment System Information" at bounding box center [512, 77] width 167 height 27
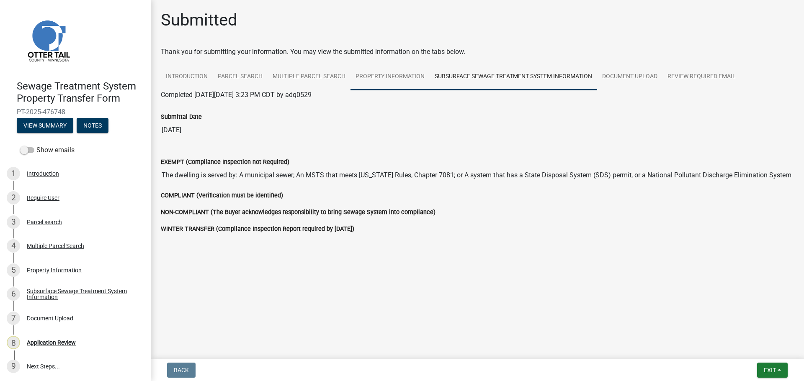
click at [388, 80] on link "Property Information" at bounding box center [389, 77] width 79 height 27
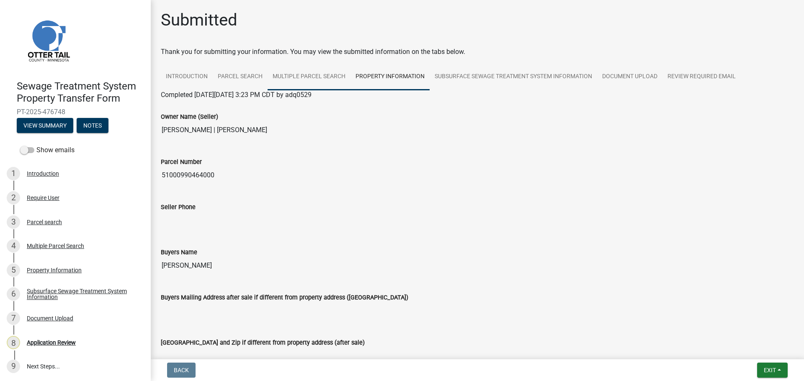
click at [316, 82] on link "Multiple Parcel Search" at bounding box center [308, 77] width 83 height 27
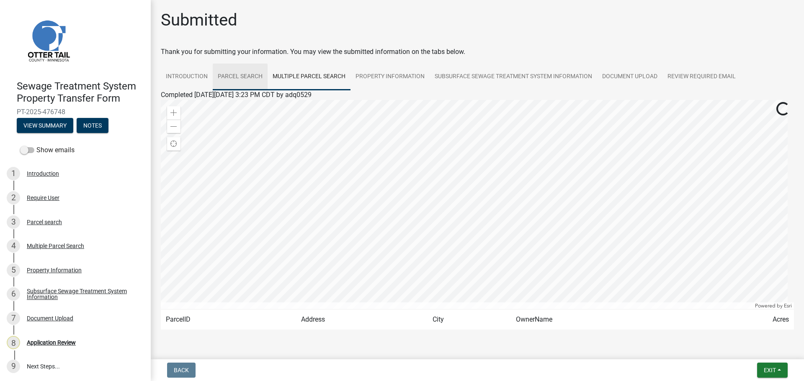
click at [235, 77] on link "Parcel search" at bounding box center [240, 77] width 55 height 27
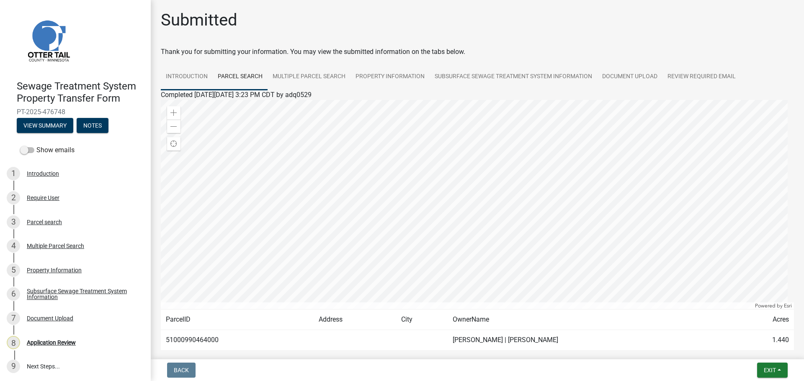
click at [190, 79] on link "Introduction" at bounding box center [187, 77] width 52 height 27
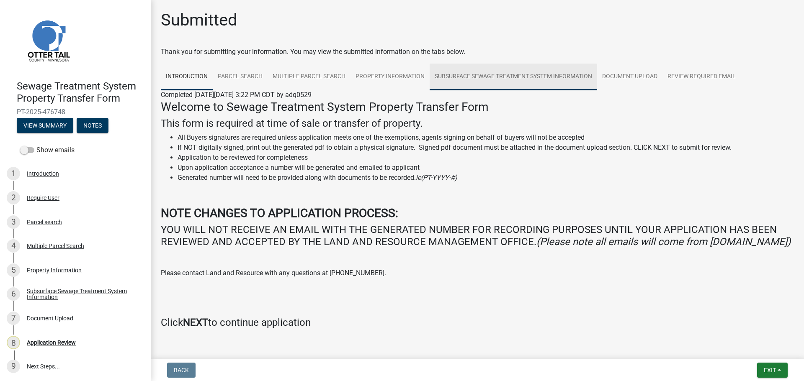
click at [503, 77] on link "Subsurface Sewage Treatment System Information" at bounding box center [512, 77] width 167 height 27
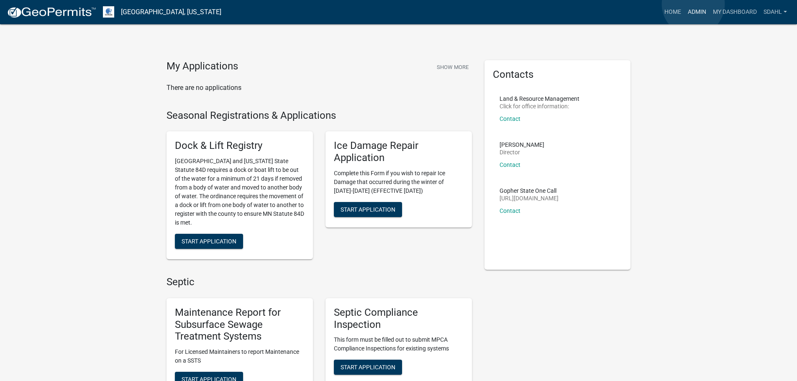
click at [693, 4] on link "Admin" at bounding box center [697, 12] width 25 height 16
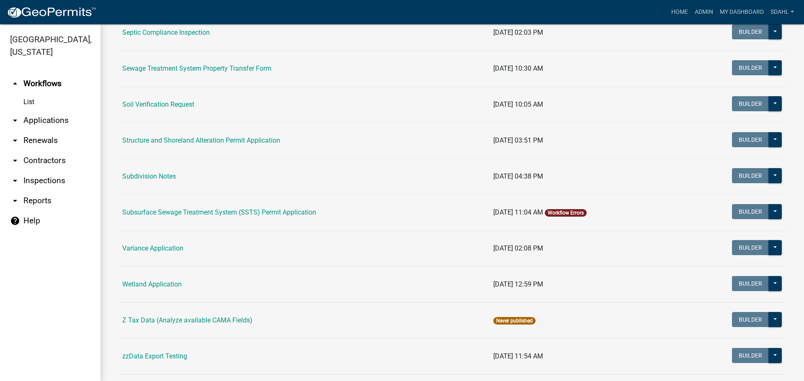
scroll to position [543, 0]
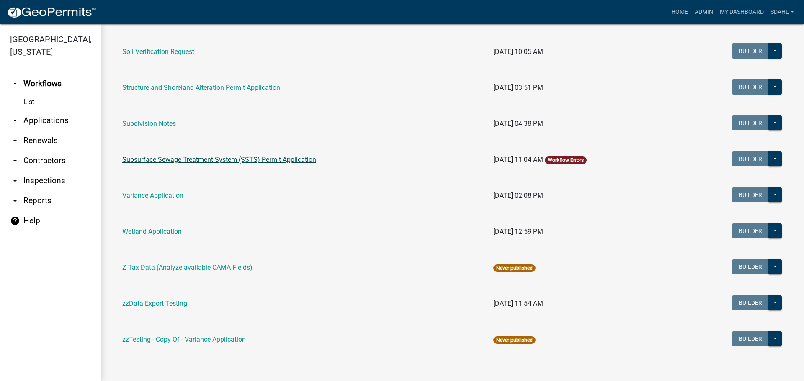
click at [256, 160] on link "Subsurface Sewage Treatment System (SSTS) Permit Application" at bounding box center [219, 160] width 194 height 8
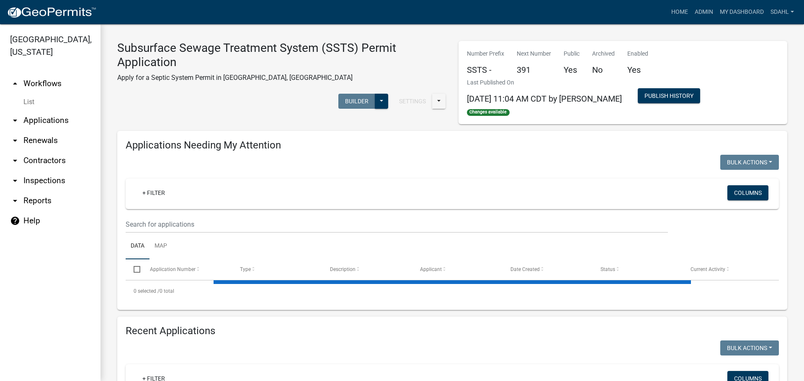
select select "1: 25"
select select "3: 100"
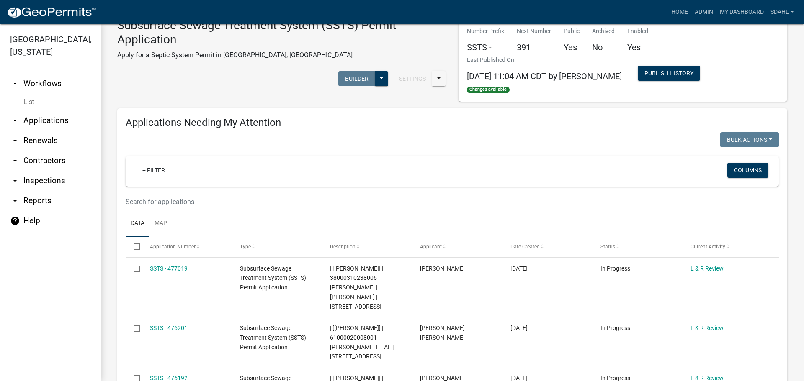
scroll to position [42, 0]
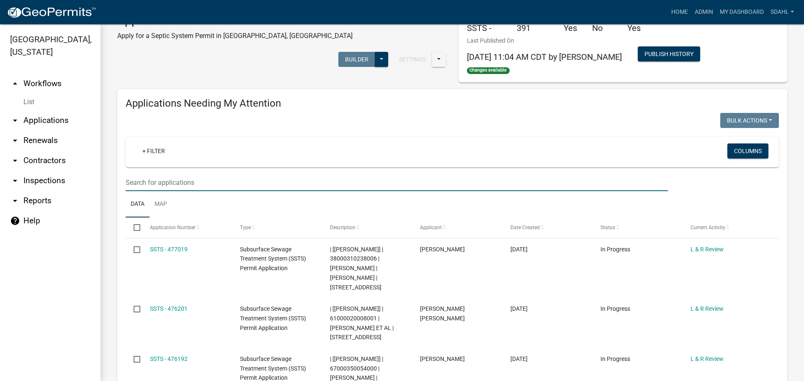
click at [164, 182] on input "text" at bounding box center [397, 182] width 542 height 17
click at [229, 62] on div "Settings Start Application URL Start Application URL With Parcel ID Builder Pub…" at bounding box center [281, 61] width 341 height 26
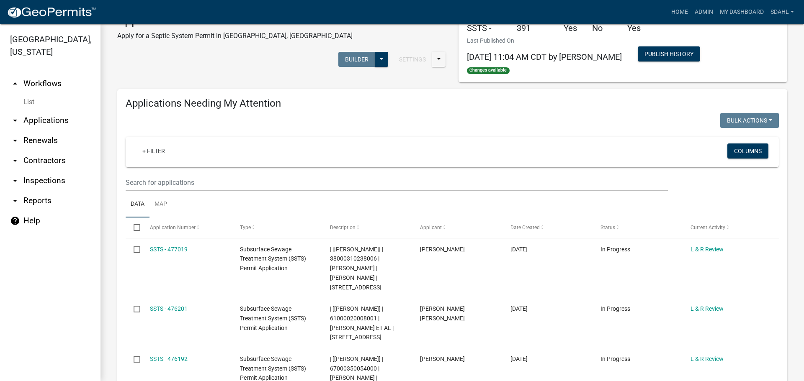
click at [709, 63] on div "Number Prefix SSTS - Next Number 391 Public Yes Archived No Enabled Yes Last Pu…" at bounding box center [622, 41] width 324 height 67
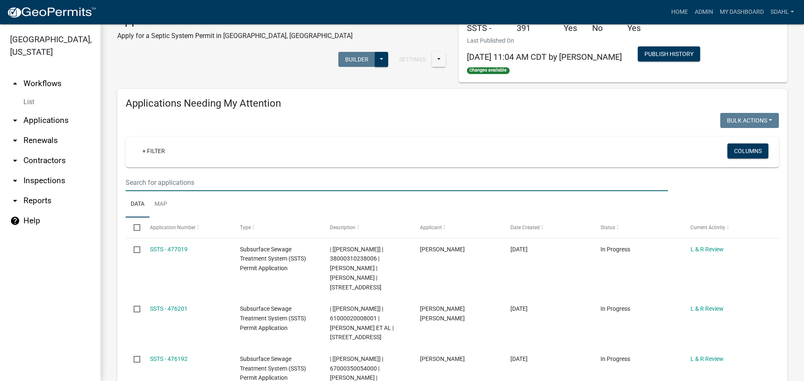
click at [173, 181] on input "text" at bounding box center [397, 182] width 542 height 17
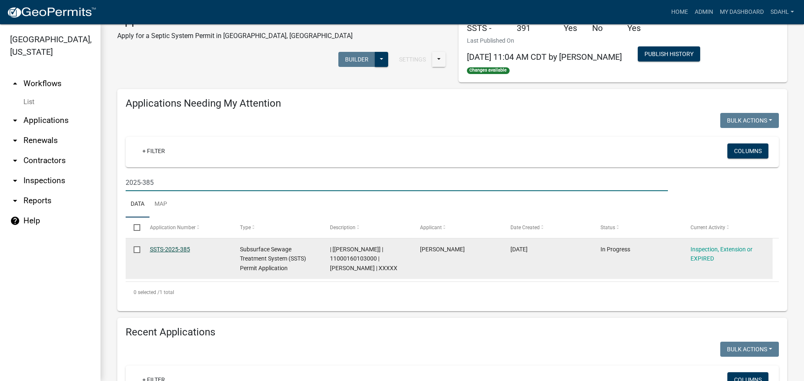
type input "2025-385"
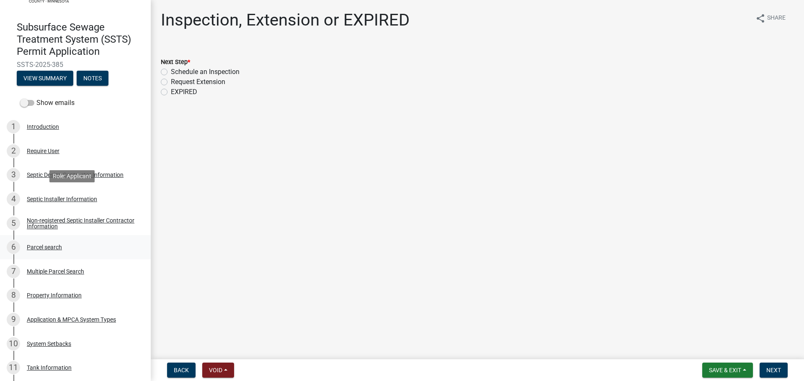
scroll to position [84, 0]
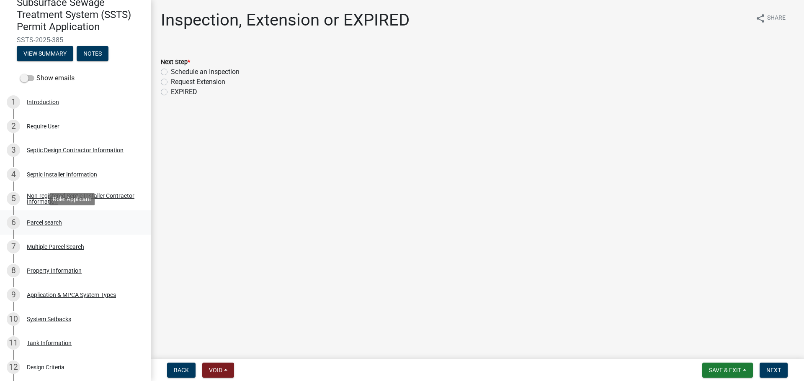
click at [36, 224] on div "Parcel search" at bounding box center [44, 223] width 35 height 6
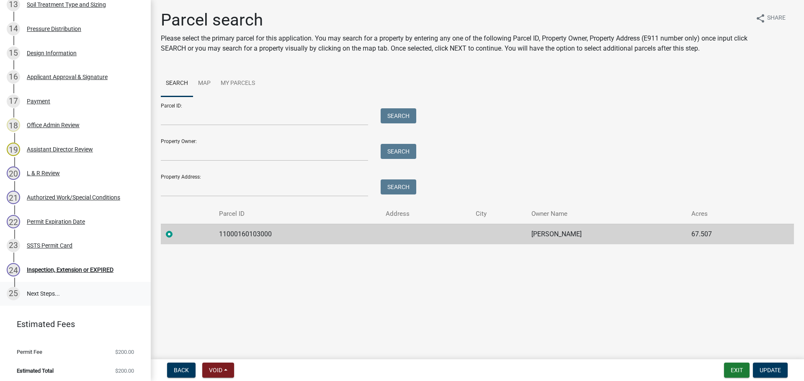
scroll to position [473, 0]
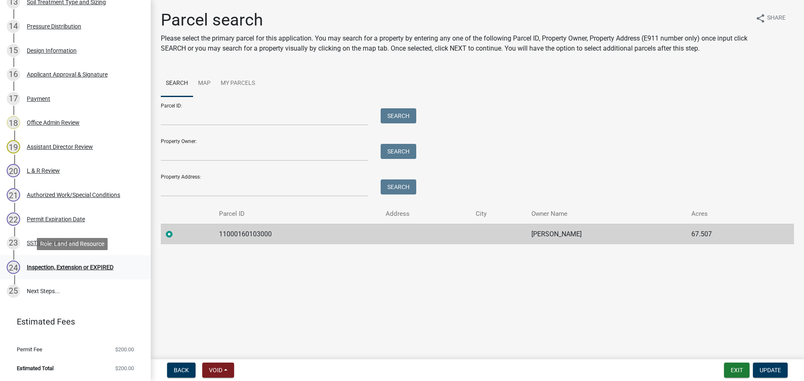
click at [62, 267] on div "Inspection, Extension or EXPIRED" at bounding box center [70, 267] width 87 height 6
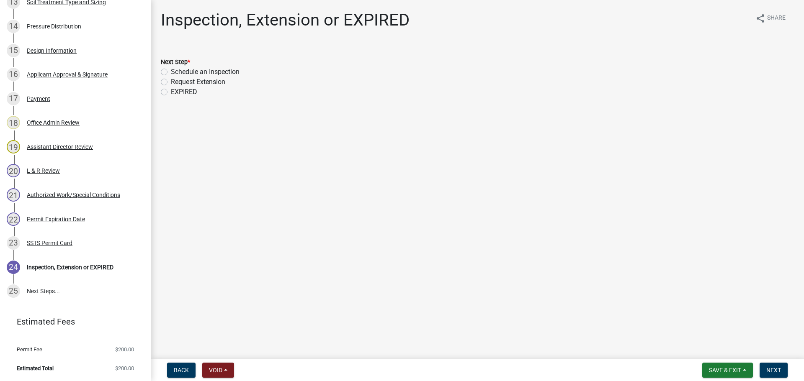
click at [219, 74] on label "Schedule an Inspection" at bounding box center [205, 72] width 69 height 10
click at [176, 72] on input "Schedule an Inspection" at bounding box center [173, 69] width 5 height 5
radio input "true"
click at [768, 368] on span "Next" at bounding box center [773, 370] width 15 height 7
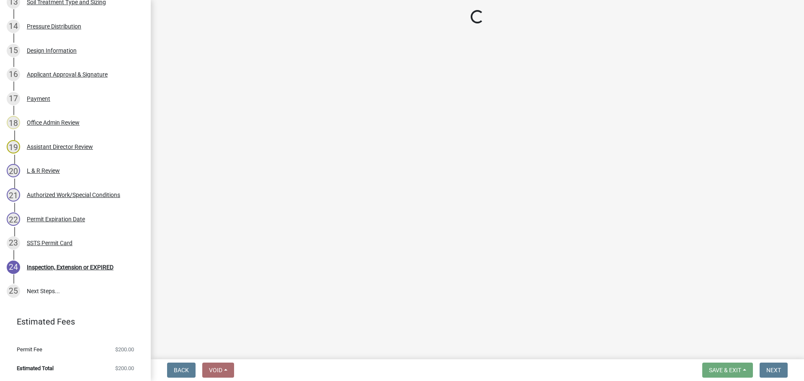
scroll to position [497, 0]
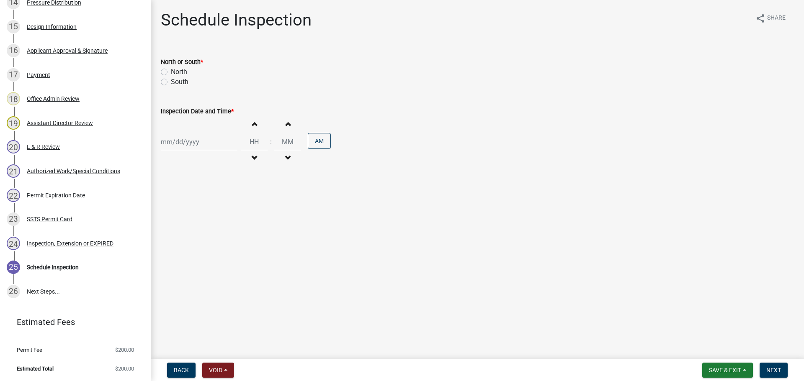
click at [178, 73] on label "North" at bounding box center [179, 72] width 16 height 10
click at [176, 72] on input "North" at bounding box center [173, 69] width 5 height 5
radio input "true"
select select "9"
select select "2025"
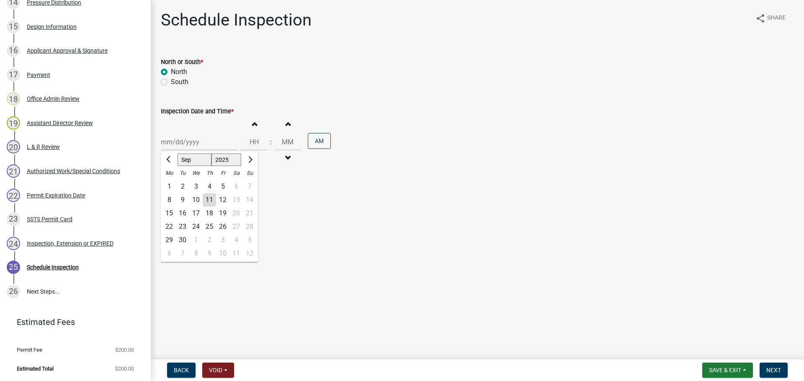
click at [183, 144] on div "[PERSON_NAME] Feb Mar Apr [PERSON_NAME][DATE] Oct Nov [DATE] 1526 1527 1528 152…" at bounding box center [199, 142] width 77 height 17
click at [221, 199] on div "12" at bounding box center [222, 199] width 13 height 13
type input "[DATE]"
click at [252, 132] on div "Increment hours Decrement hours" at bounding box center [254, 141] width 27 height 51
click at [252, 126] on span "button" at bounding box center [254, 124] width 4 height 7
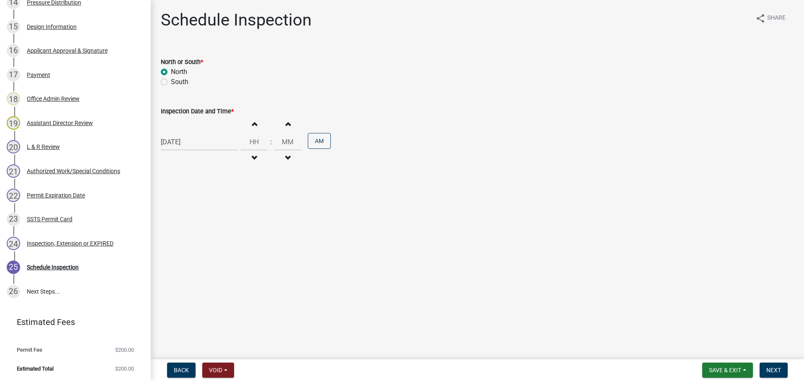
type input "01"
type input "00"
click at [313, 143] on button "AM" at bounding box center [319, 141] width 23 height 16
click at [768, 368] on span "Next" at bounding box center [773, 370] width 15 height 7
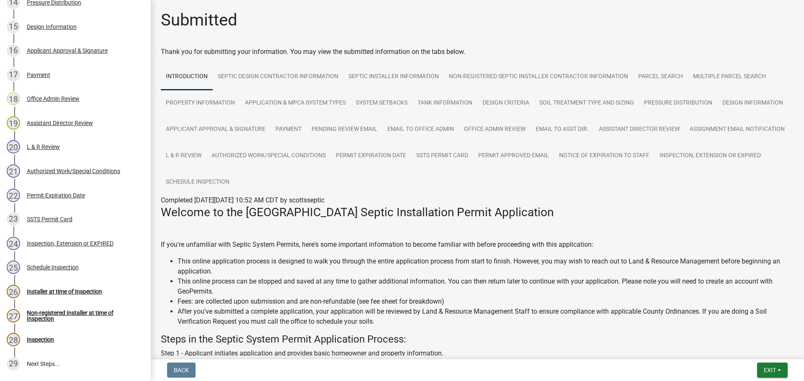
scroll to position [569, 0]
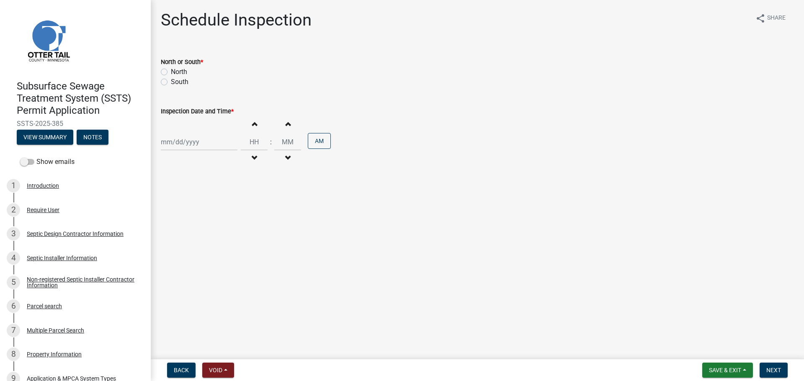
drag, startPoint x: 62, startPoint y: 120, endPoint x: 1, endPoint y: 124, distance: 61.3
click at [1, 124] on header "Subsurface Sewage Treatment System (SSTS) Permit Application SSTS-2025-385 View…" at bounding box center [75, 77] width 151 height 154
copy span "SSTS-2025-385"
click at [50, 303] on div "Parcel search" at bounding box center [44, 306] width 35 height 6
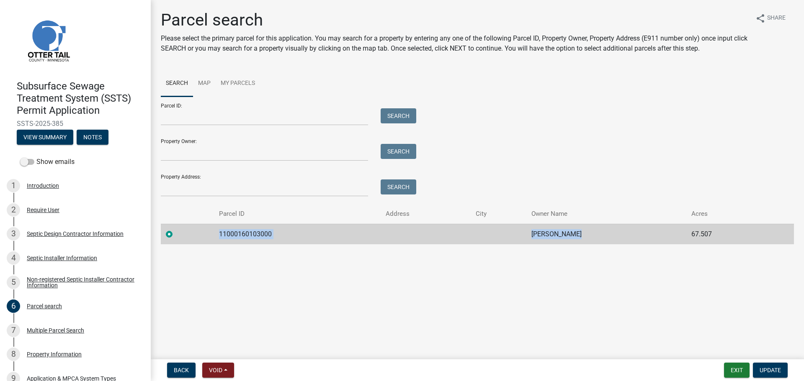
drag, startPoint x: 213, startPoint y: 234, endPoint x: 613, endPoint y: 241, distance: 400.6
click at [613, 241] on tr "11000160103000 MELVIN M MAST 67.507" at bounding box center [477, 234] width 633 height 21
copy tr "11000160103000 MELVIN M MAST"
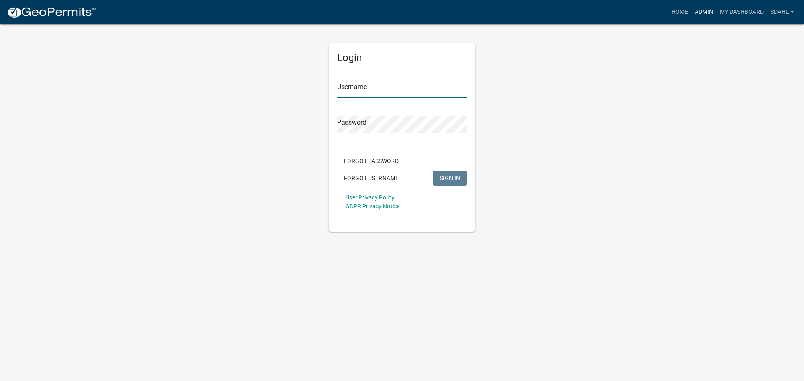
type input "sdahl"
click at [705, 12] on link "Admin" at bounding box center [703, 12] width 25 height 16
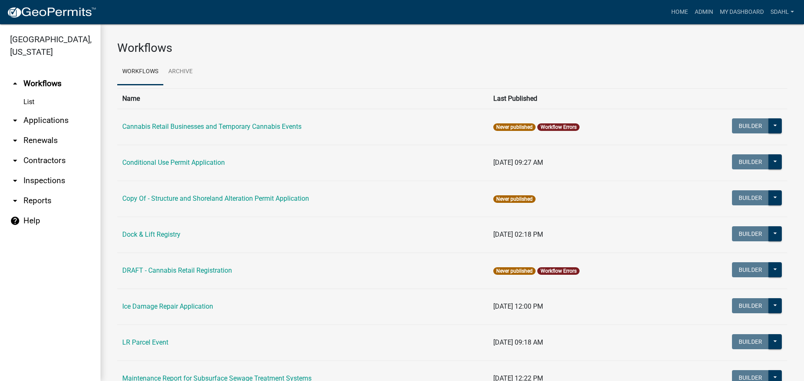
click at [44, 119] on link "arrow_drop_down Applications" at bounding box center [50, 120] width 100 height 20
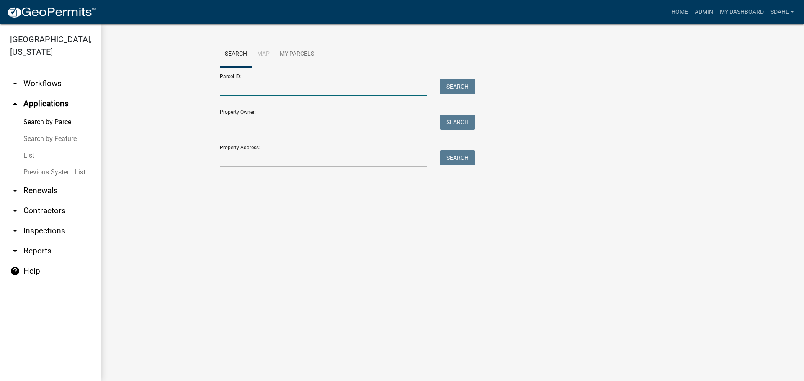
click at [289, 87] on input "Parcel ID:" at bounding box center [323, 87] width 207 height 17
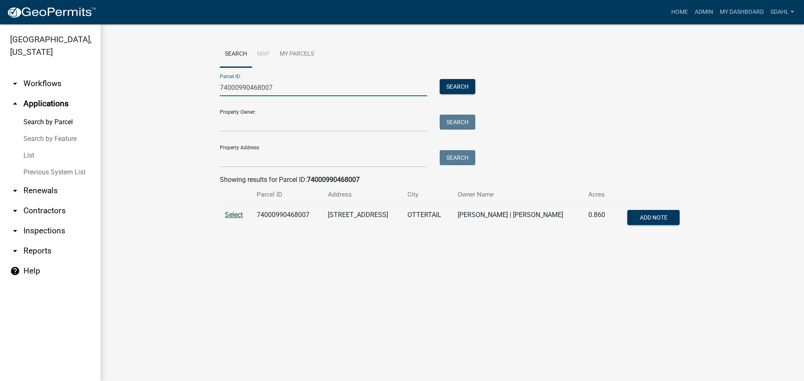
type input "74000990468007"
click at [234, 216] on span "Select" at bounding box center [234, 215] width 18 height 8
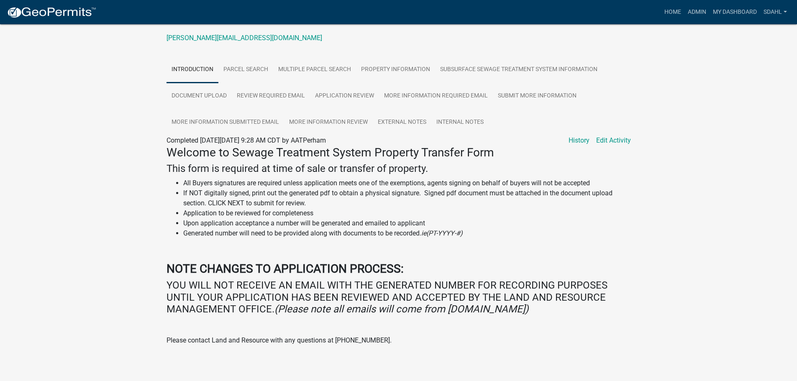
scroll to position [126, 0]
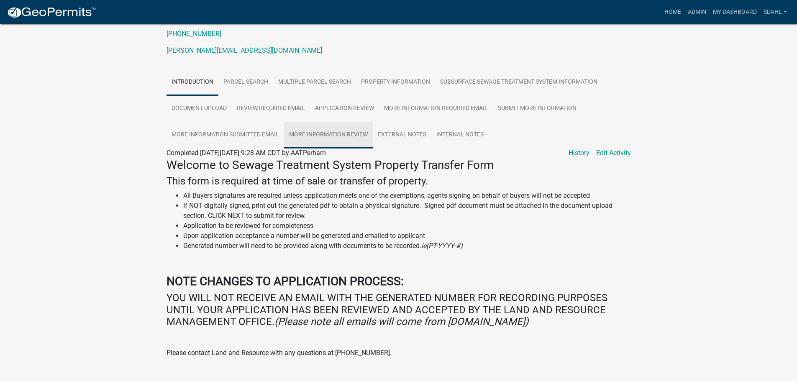
click at [318, 132] on link "More Information Review" at bounding box center [328, 135] width 89 height 27
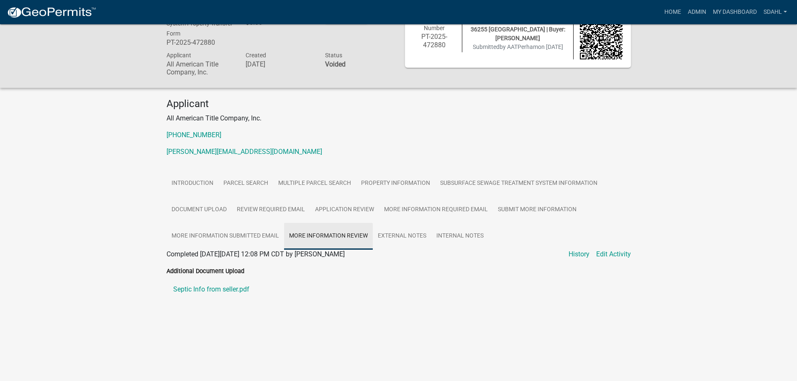
scroll to position [24, 0]
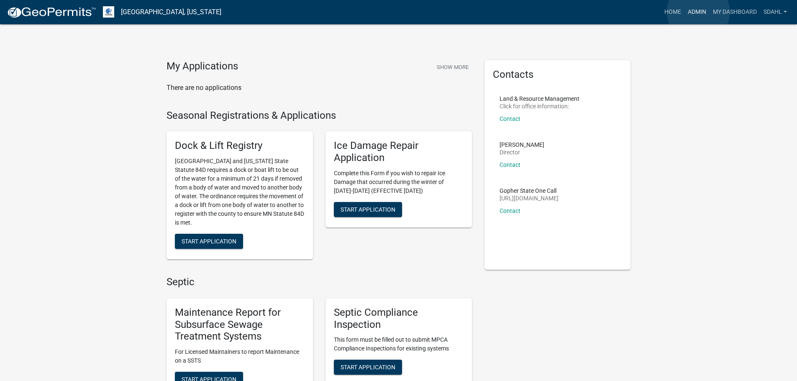
drag, startPoint x: 698, startPoint y: 12, endPoint x: 690, endPoint y: 18, distance: 10.8
click at [698, 12] on link "Admin" at bounding box center [697, 12] width 25 height 16
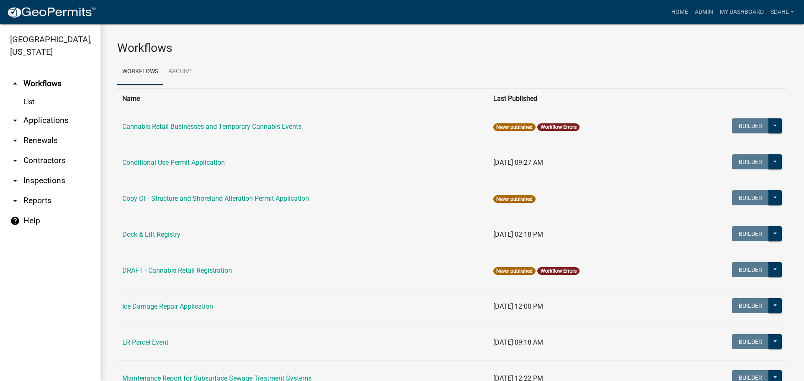
click at [44, 122] on link "arrow_drop_down Applications" at bounding box center [50, 120] width 100 height 20
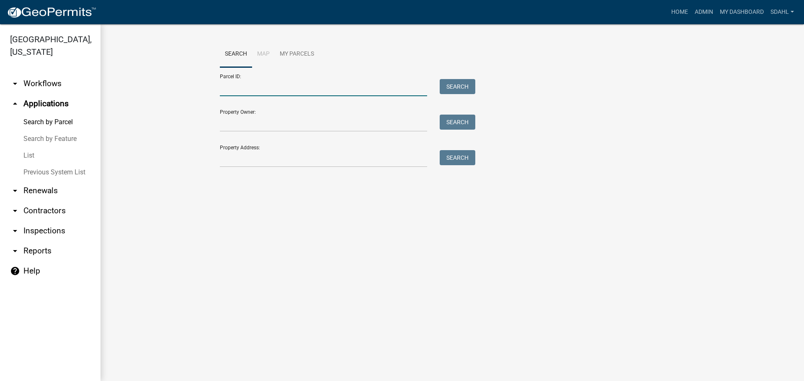
click at [259, 80] on input "Parcel ID:" at bounding box center [323, 87] width 207 height 17
paste input "16000240139030"
type input "16000240139030"
click at [459, 76] on div "Parcel ID: 16000240139030 Search" at bounding box center [345, 81] width 251 height 29
click at [454, 89] on button "Search" at bounding box center [457, 86] width 36 height 15
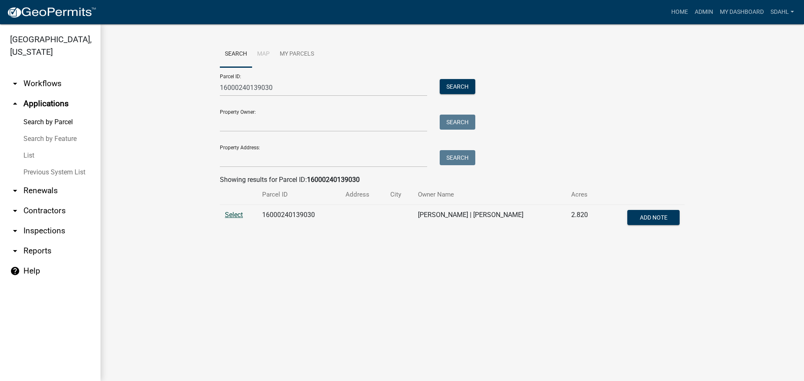
click at [240, 214] on span "Select" at bounding box center [234, 215] width 18 height 8
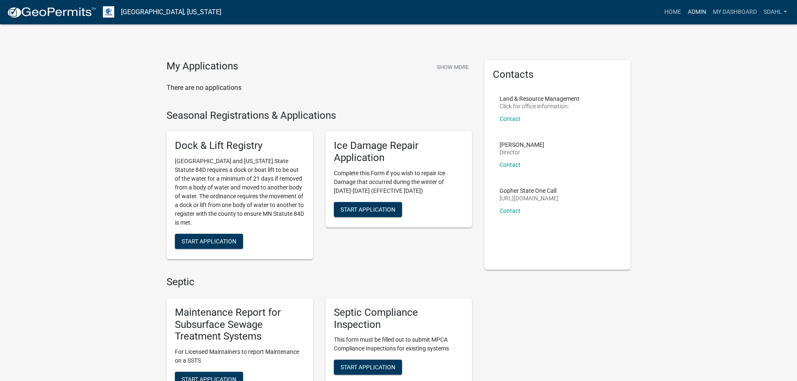
click at [698, 12] on link "Admin" at bounding box center [697, 12] width 25 height 16
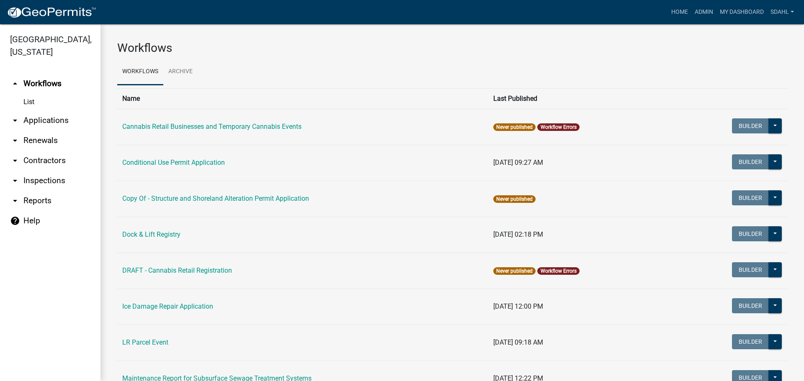
click at [41, 121] on link "arrow_drop_down Applications" at bounding box center [50, 120] width 100 height 20
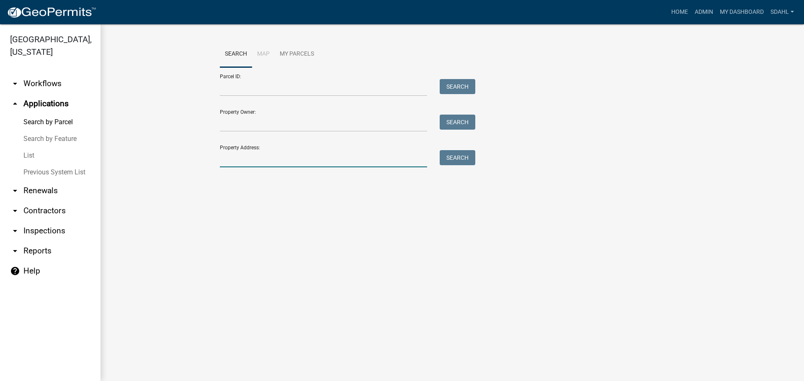
click at [263, 156] on input "Property Address:" at bounding box center [323, 158] width 207 height 17
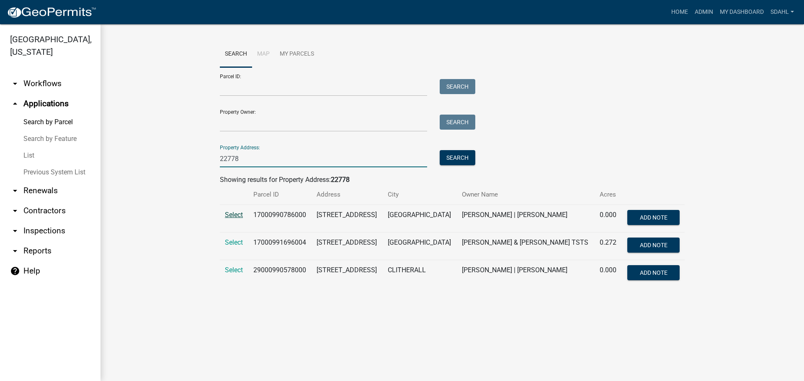
type input "22778"
click at [229, 218] on span "Select" at bounding box center [234, 215] width 18 height 8
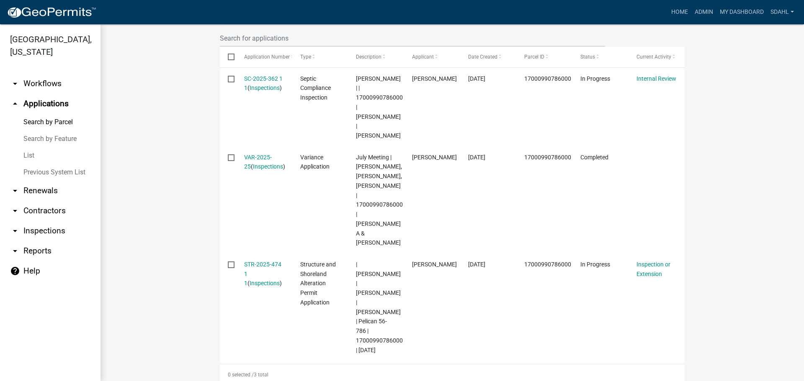
scroll to position [293, 0]
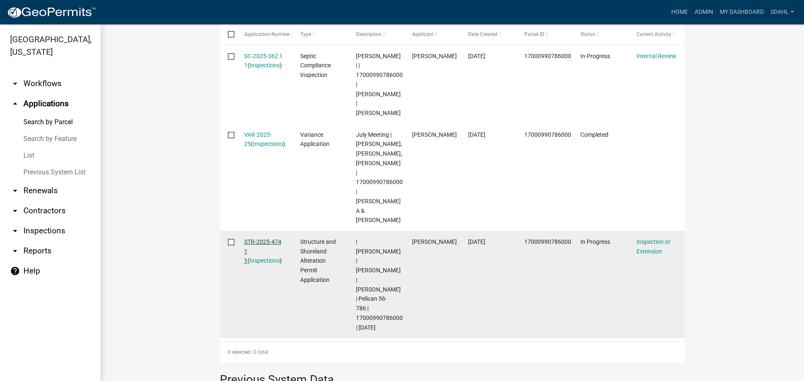
click at [259, 239] on link "STR-2025-474 1 1" at bounding box center [262, 252] width 37 height 26
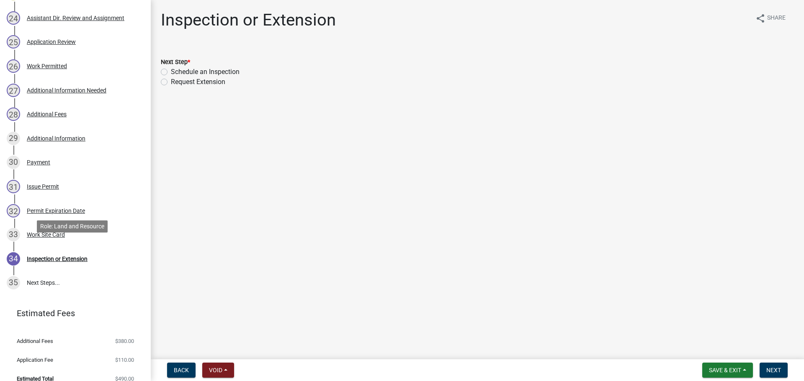
scroll to position [733, 0]
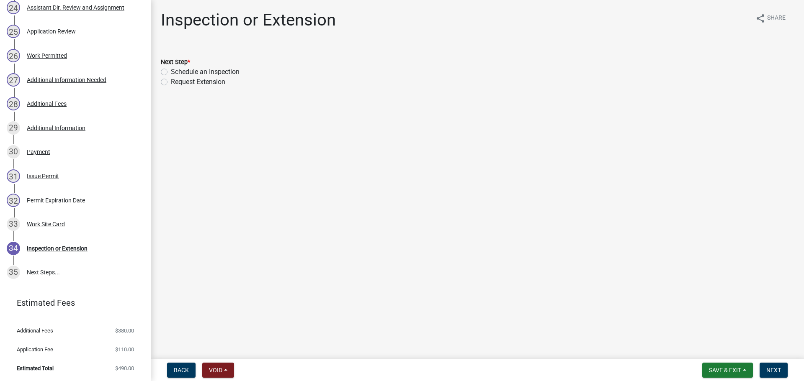
click at [171, 72] on label "Schedule an Inspection" at bounding box center [205, 72] width 69 height 10
click at [171, 72] on input "Schedule an Inspection" at bounding box center [173, 69] width 5 height 5
radio input "true"
click at [776, 369] on span "Next" at bounding box center [773, 370] width 15 height 7
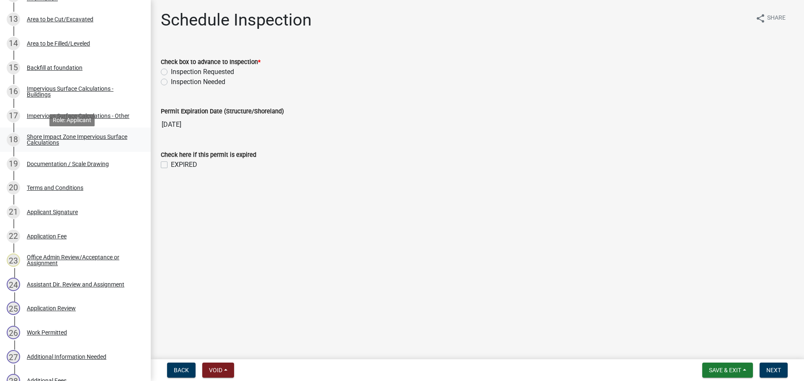
scroll to position [488, 0]
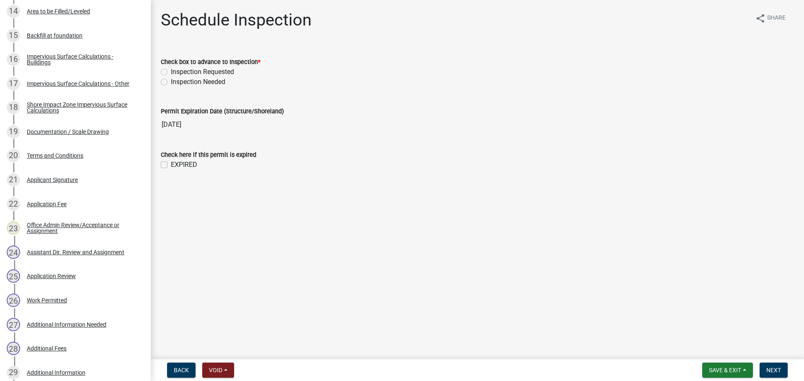
click at [171, 73] on label "Inspection Requested" at bounding box center [202, 72] width 63 height 10
click at [171, 72] on input "Inspection Requested" at bounding box center [173, 69] width 5 height 5
radio input "true"
click at [776, 368] on span "Next" at bounding box center [773, 370] width 15 height 7
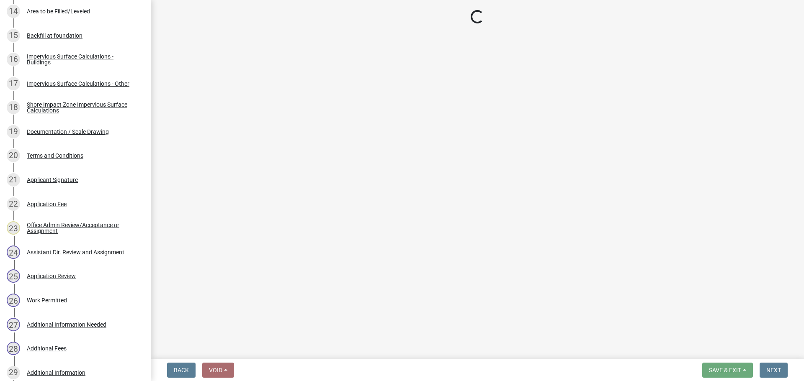
select select "710d5f49-2663-4e73-9718-d0c4e189f5ed"
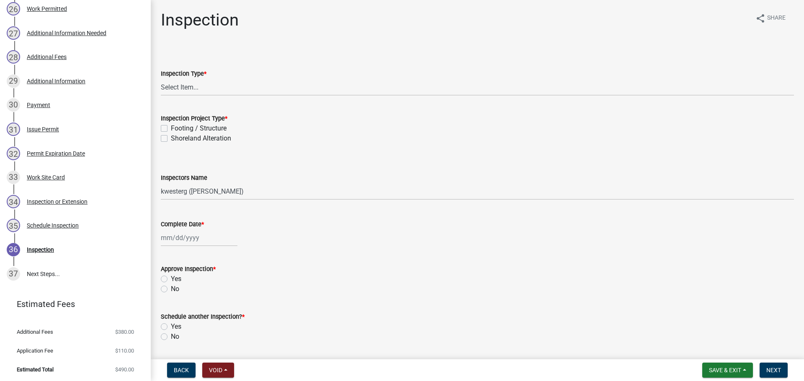
scroll to position [781, 0]
click at [59, 198] on div "Inspection or Extension" at bounding box center [57, 201] width 61 height 6
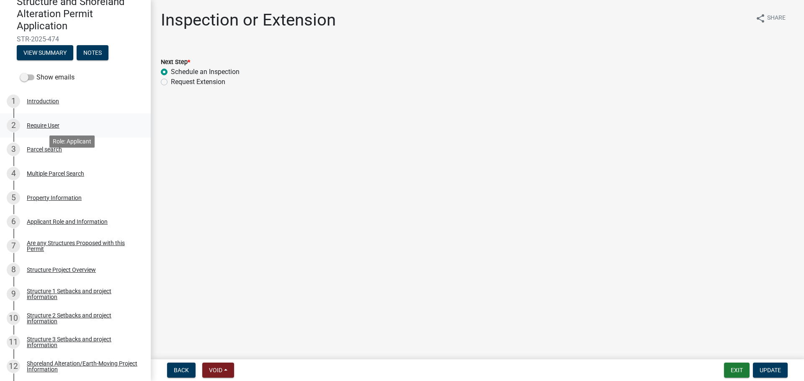
scroll to position [69, 0]
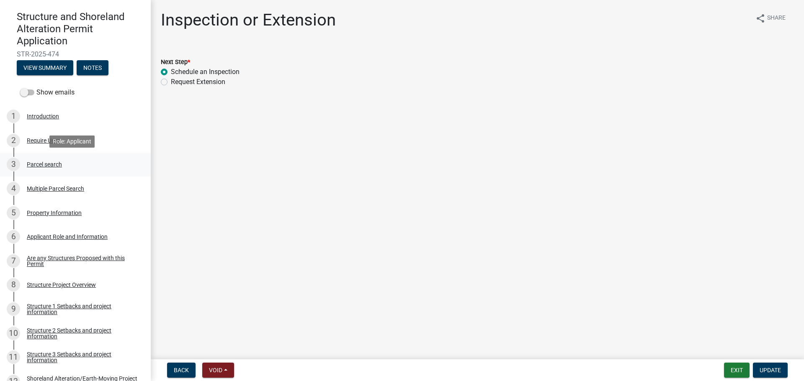
click at [52, 167] on div "Parcel search" at bounding box center [44, 165] width 35 height 6
